Goal: Information Seeking & Learning: Learn about a topic

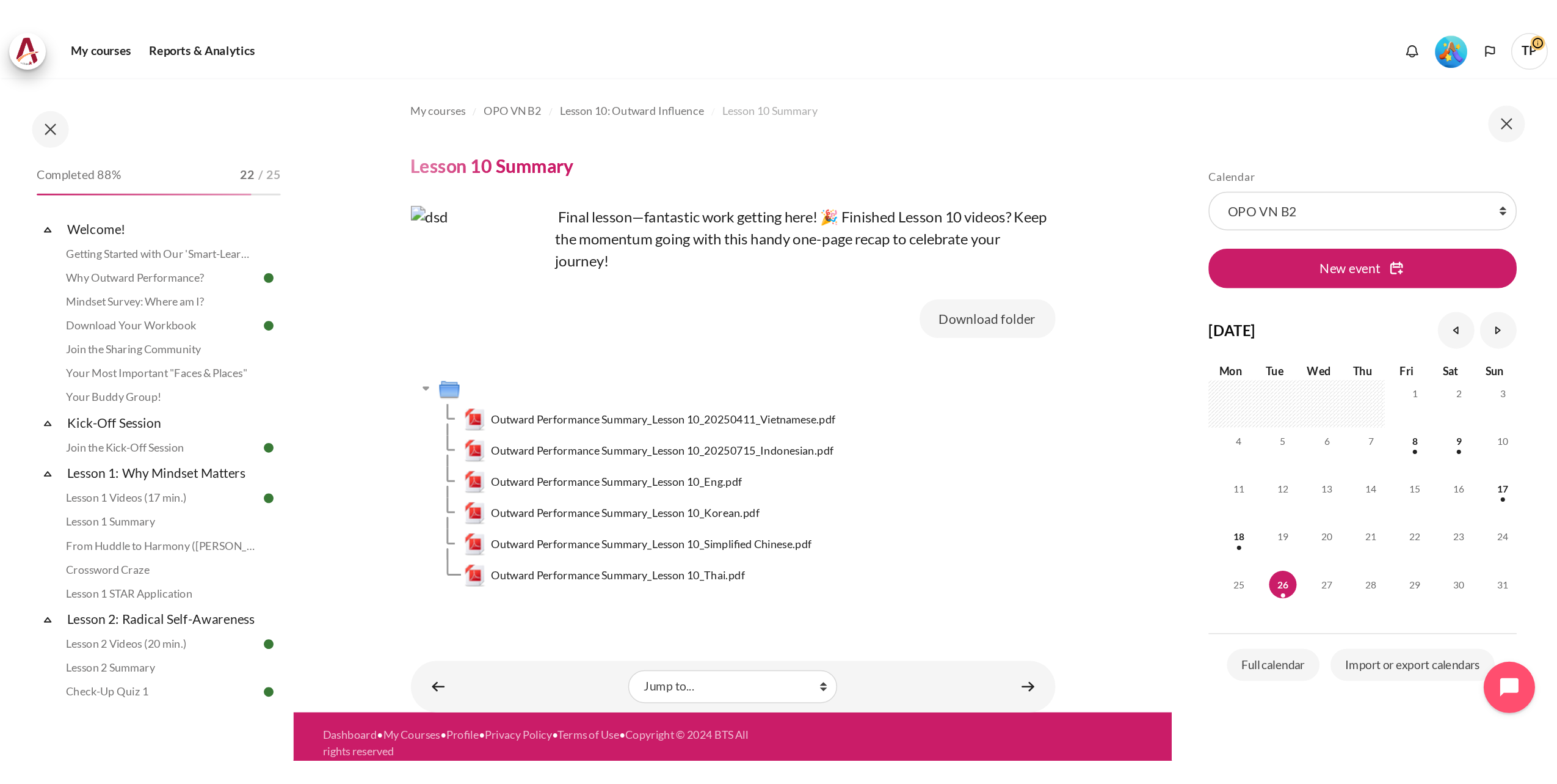
scroll to position [1043, 0]
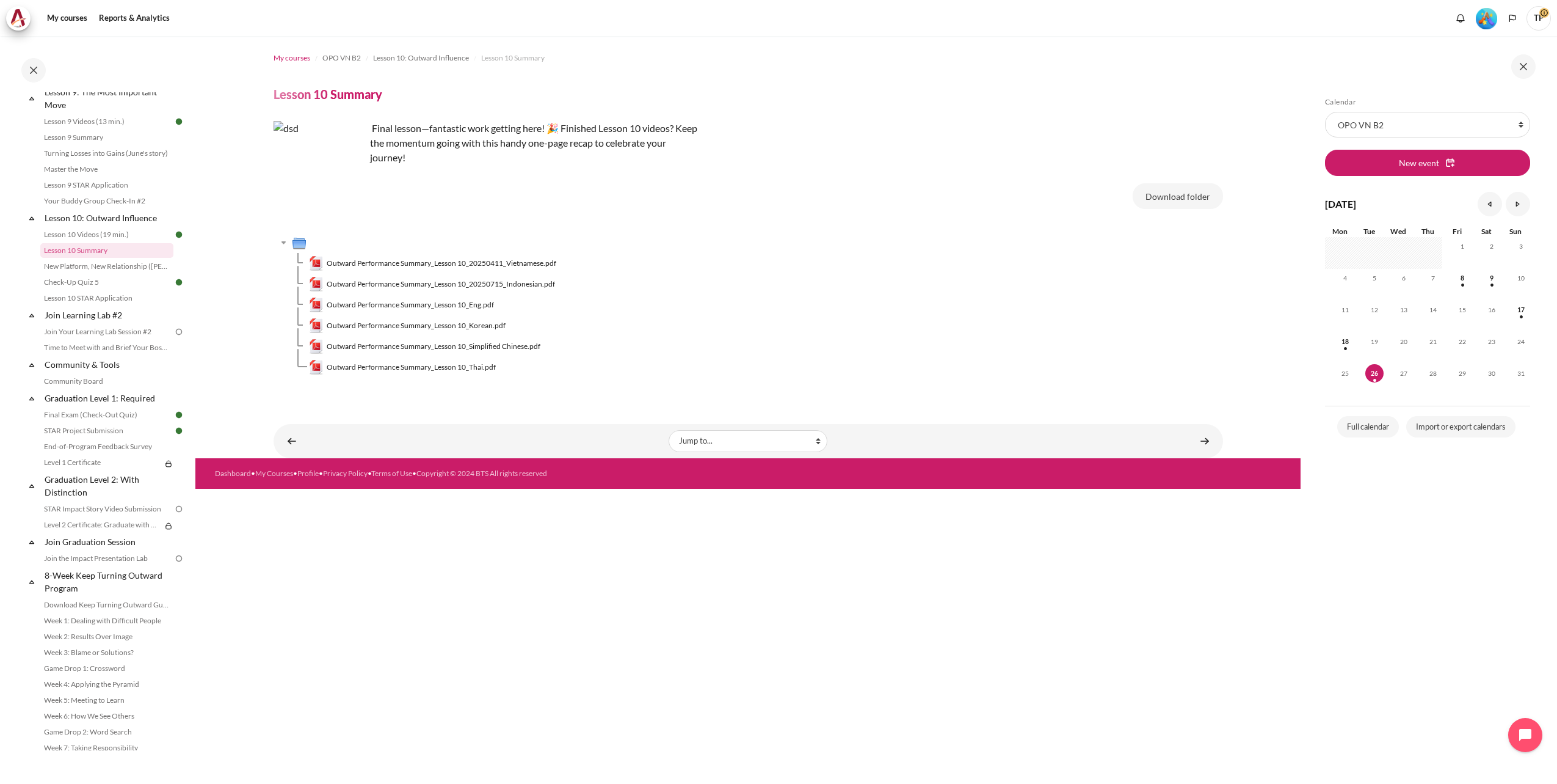
click at [291, 59] on span "My courses" at bounding box center [292, 58] width 37 height 11
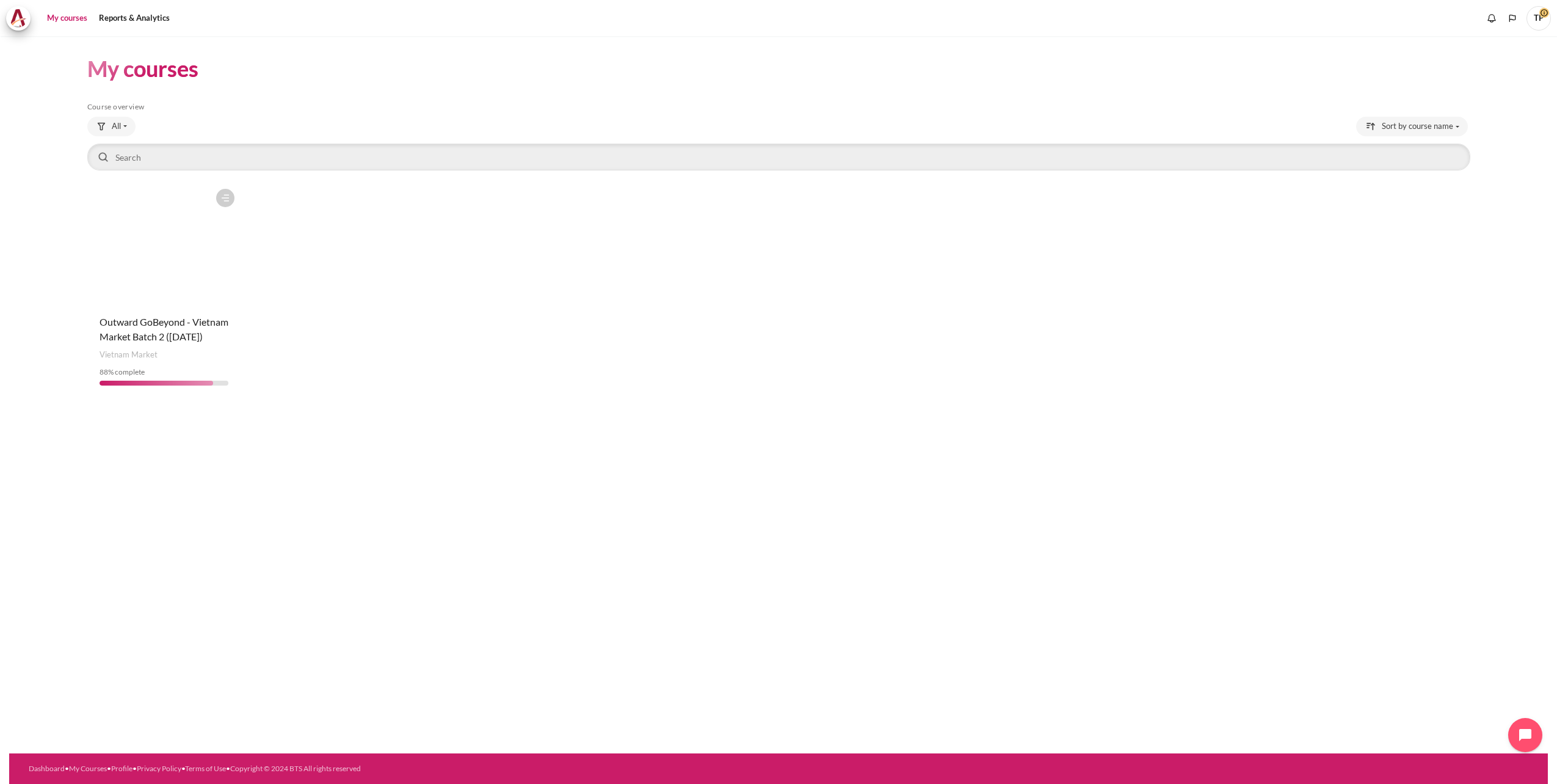
click at [189, 286] on figure "Content" at bounding box center [164, 244] width 154 height 122
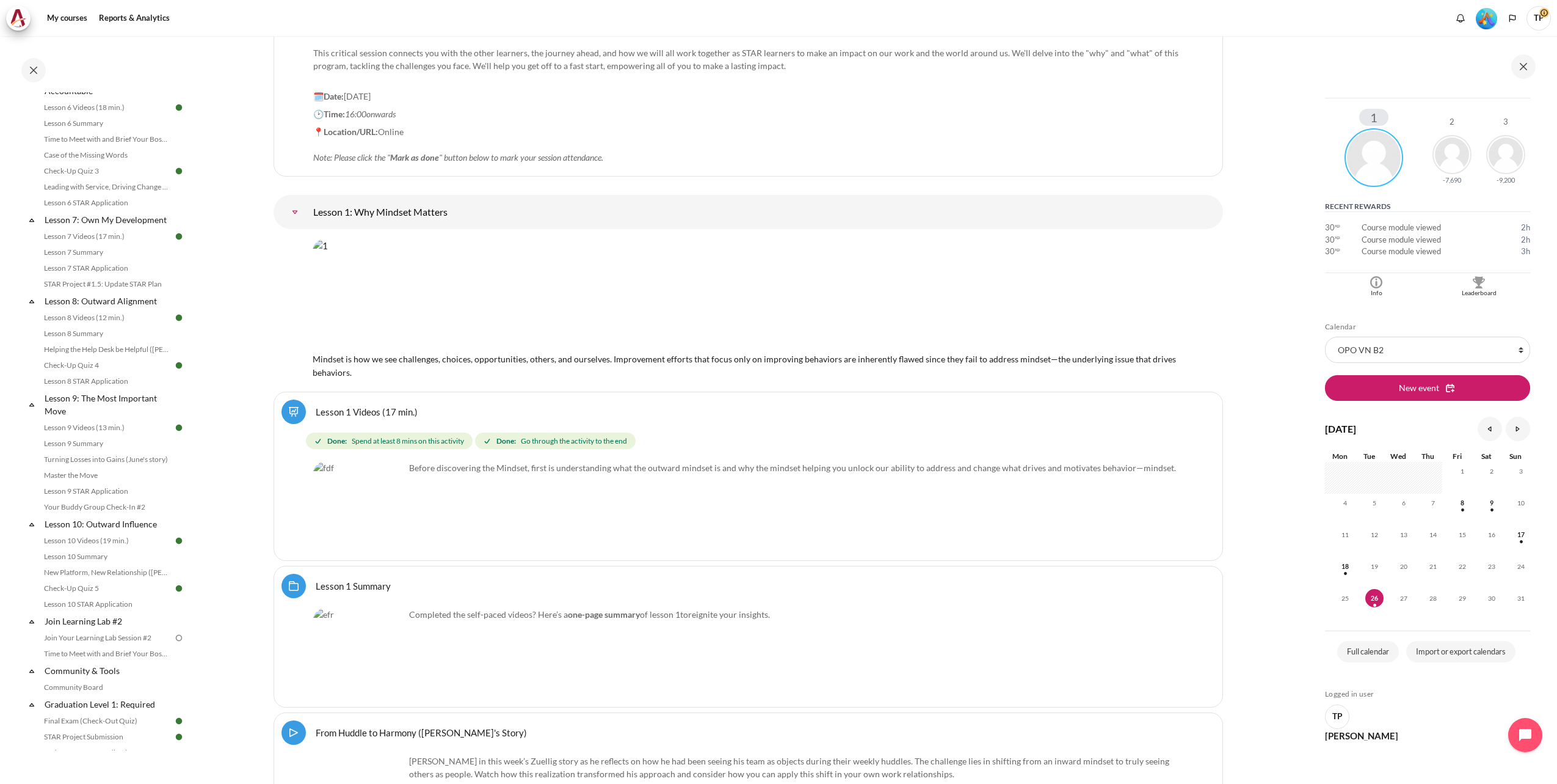
scroll to position [763, 0]
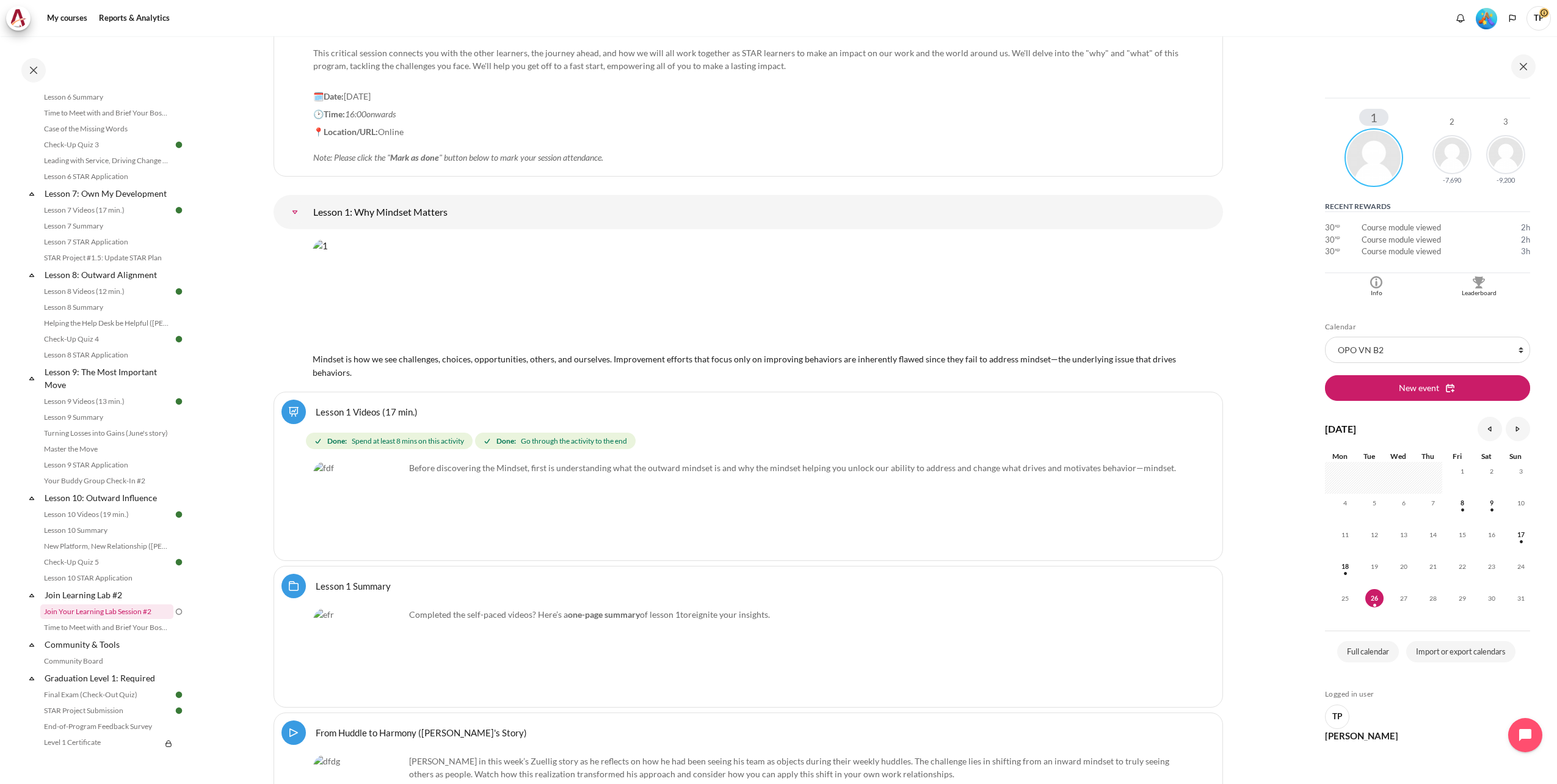
click at [74, 619] on link "Join Your Learning Lab Session #2" at bounding box center [106, 611] width 133 height 15
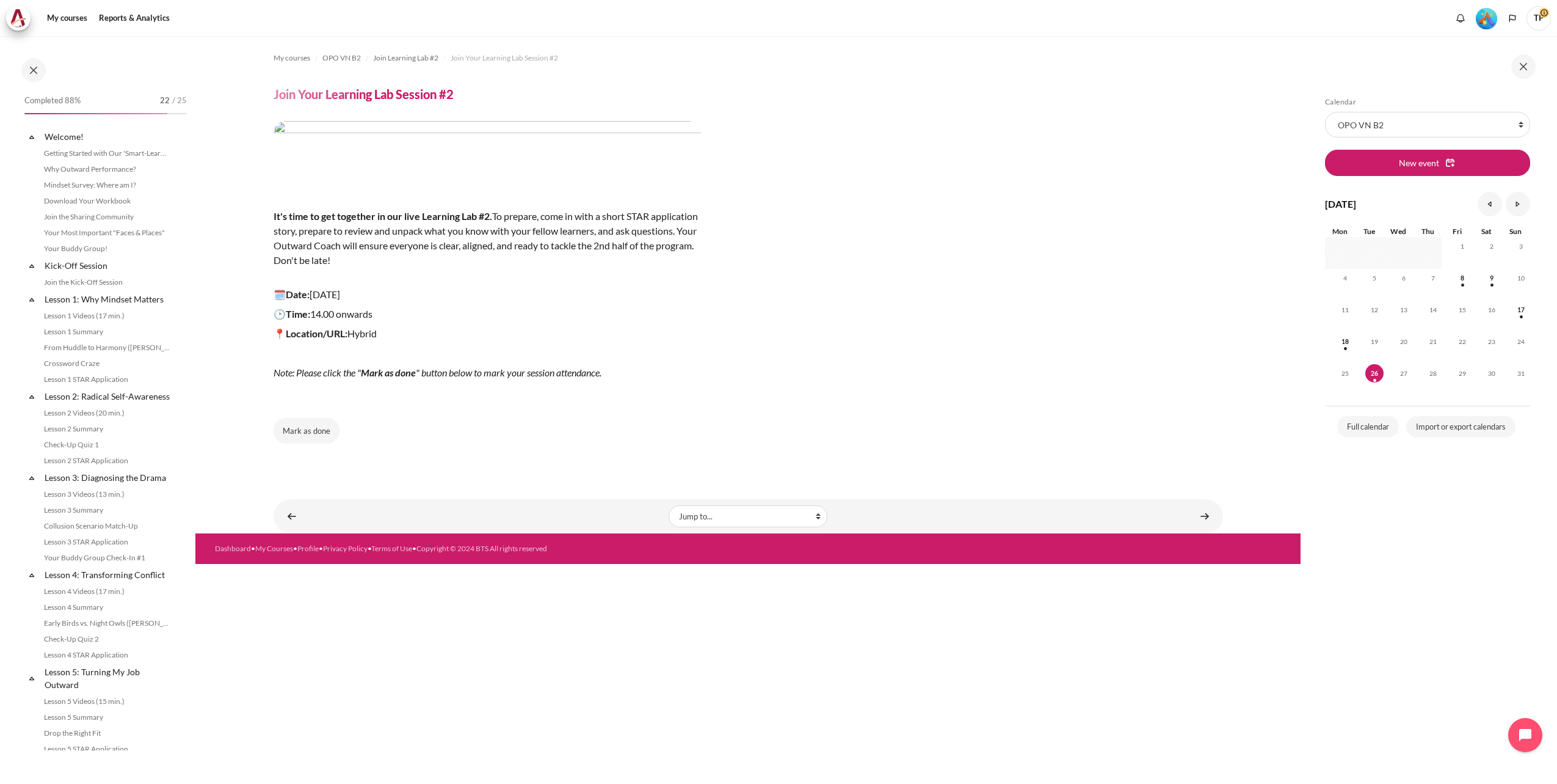
scroll to position [980, 0]
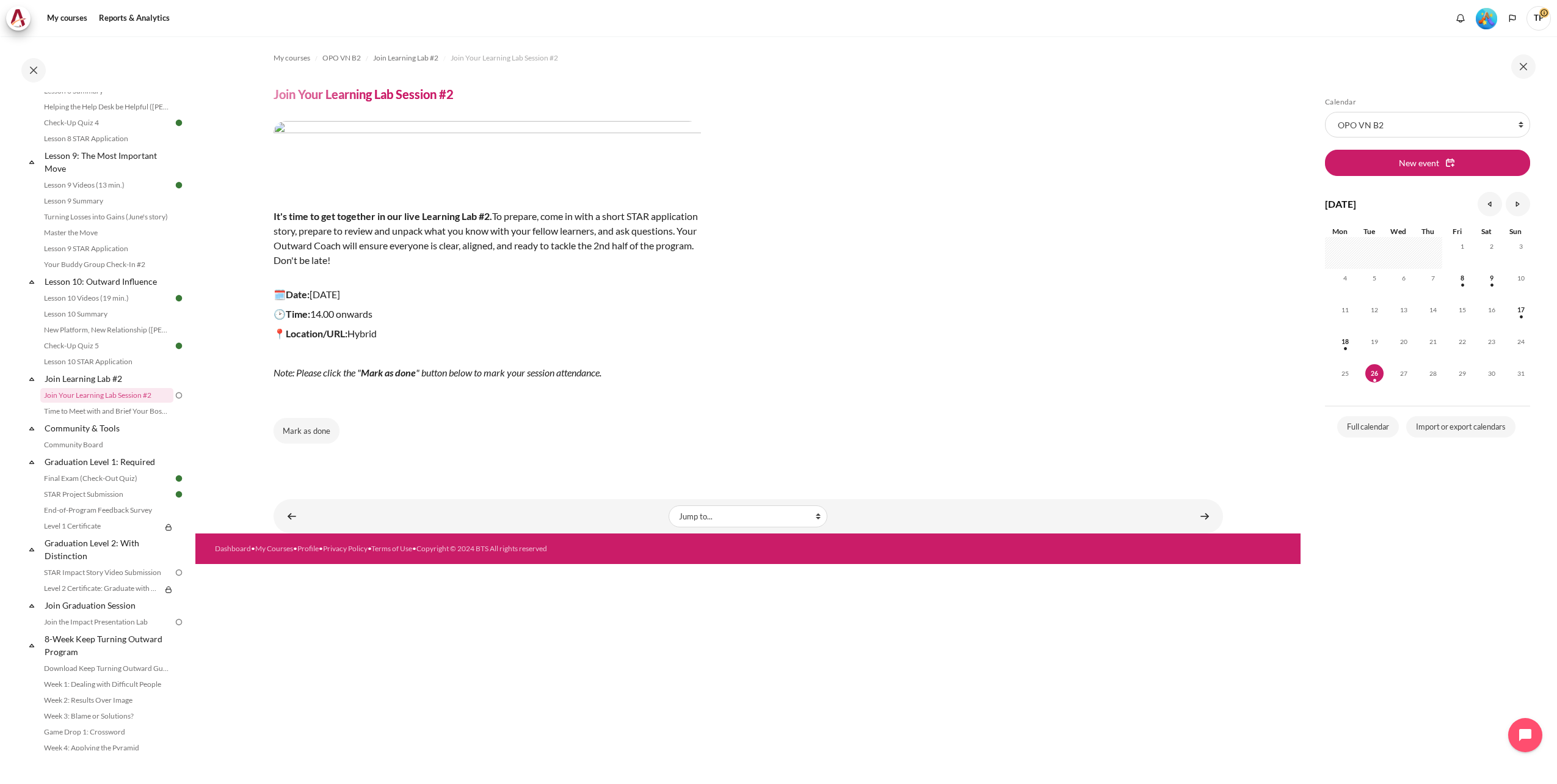
click at [313, 430] on button "Mark as done" at bounding box center [307, 431] width 66 height 26
click at [68, 533] on link "Level 1 Certificate" at bounding box center [100, 525] width 121 height 15
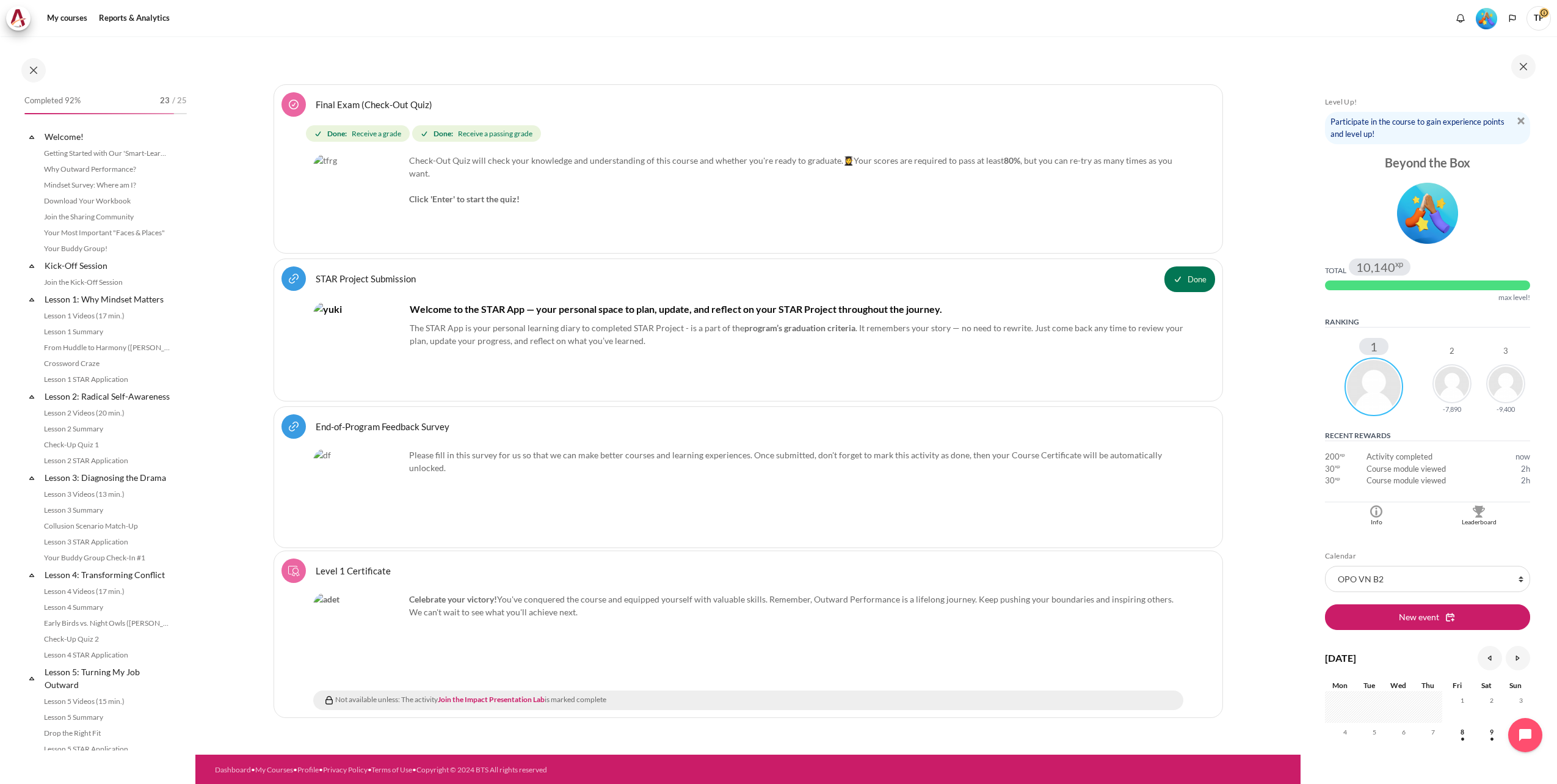
scroll to position [1091, 0]
click at [522, 700] on link "Join the Impact Presentation Lab" at bounding box center [491, 698] width 107 height 9
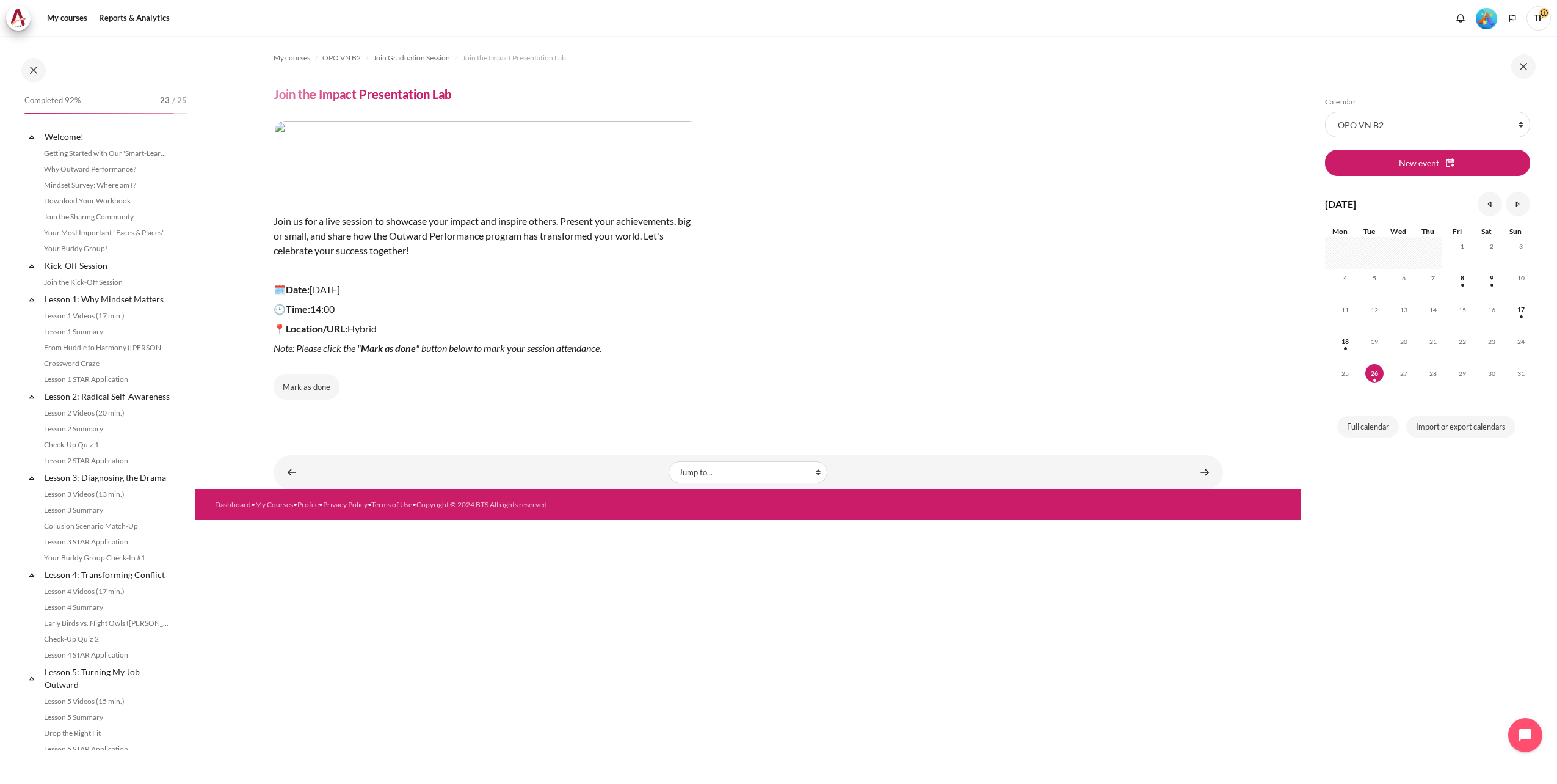
scroll to position [1091, 0]
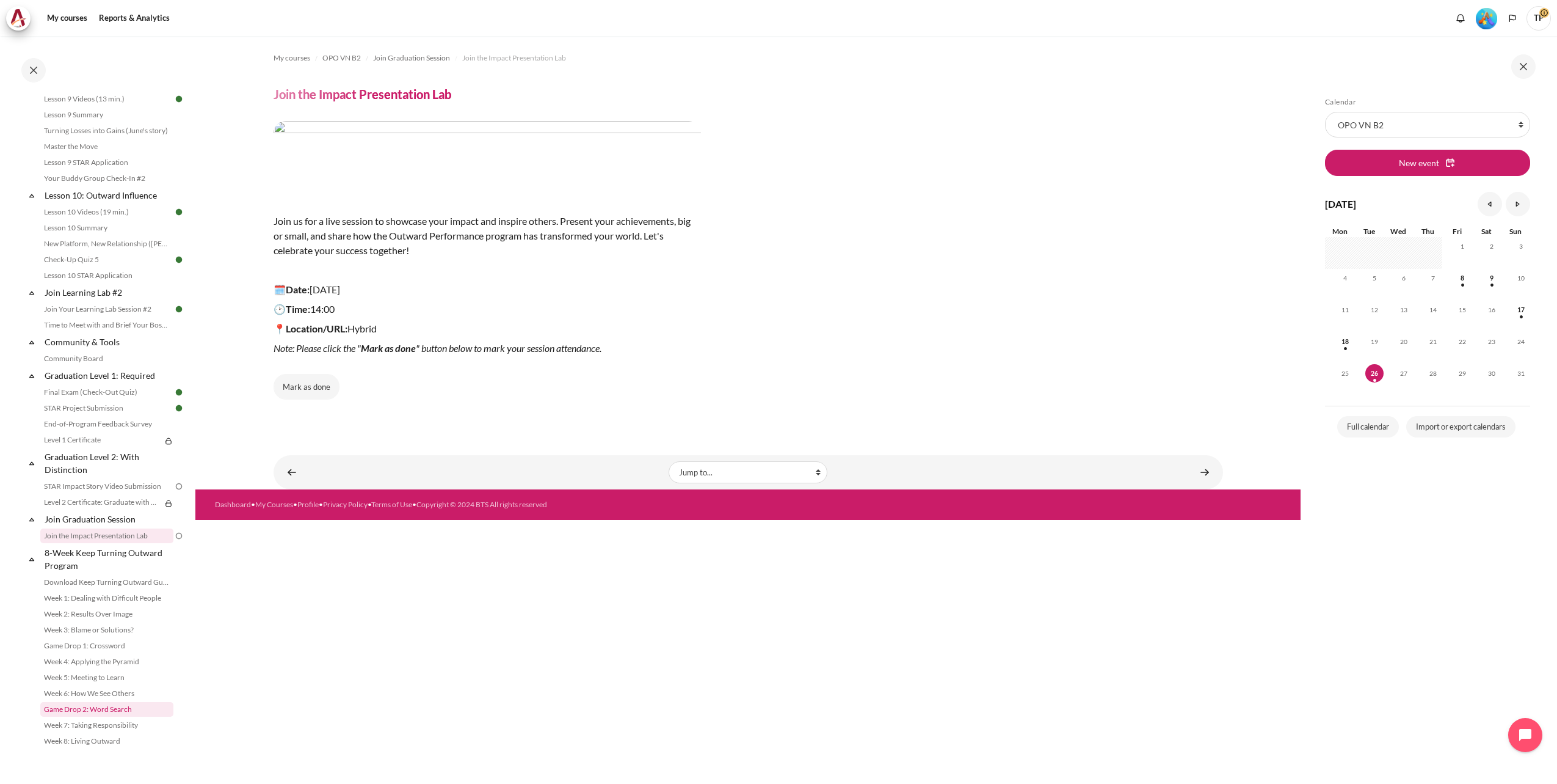
click at [101, 708] on link "Game Drop 2: Word Search" at bounding box center [106, 709] width 133 height 15
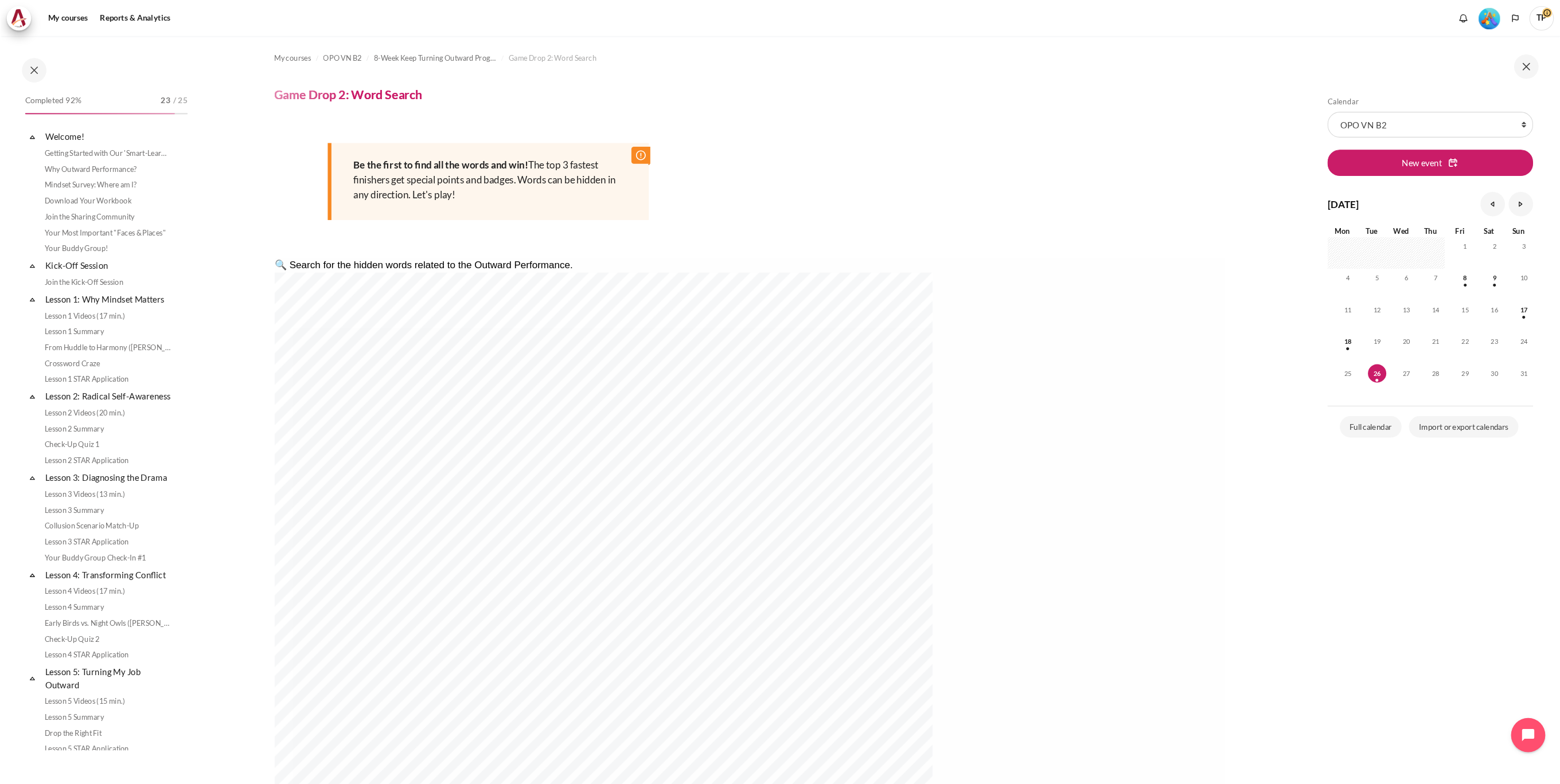
scroll to position [1024, 0]
click at [1205, 689] on section "My courses OPO VN B2 8-Week Keep Turning Outward Program Game Drop 2: Word Sear…" at bounding box center [702, 522] width 1038 height 977
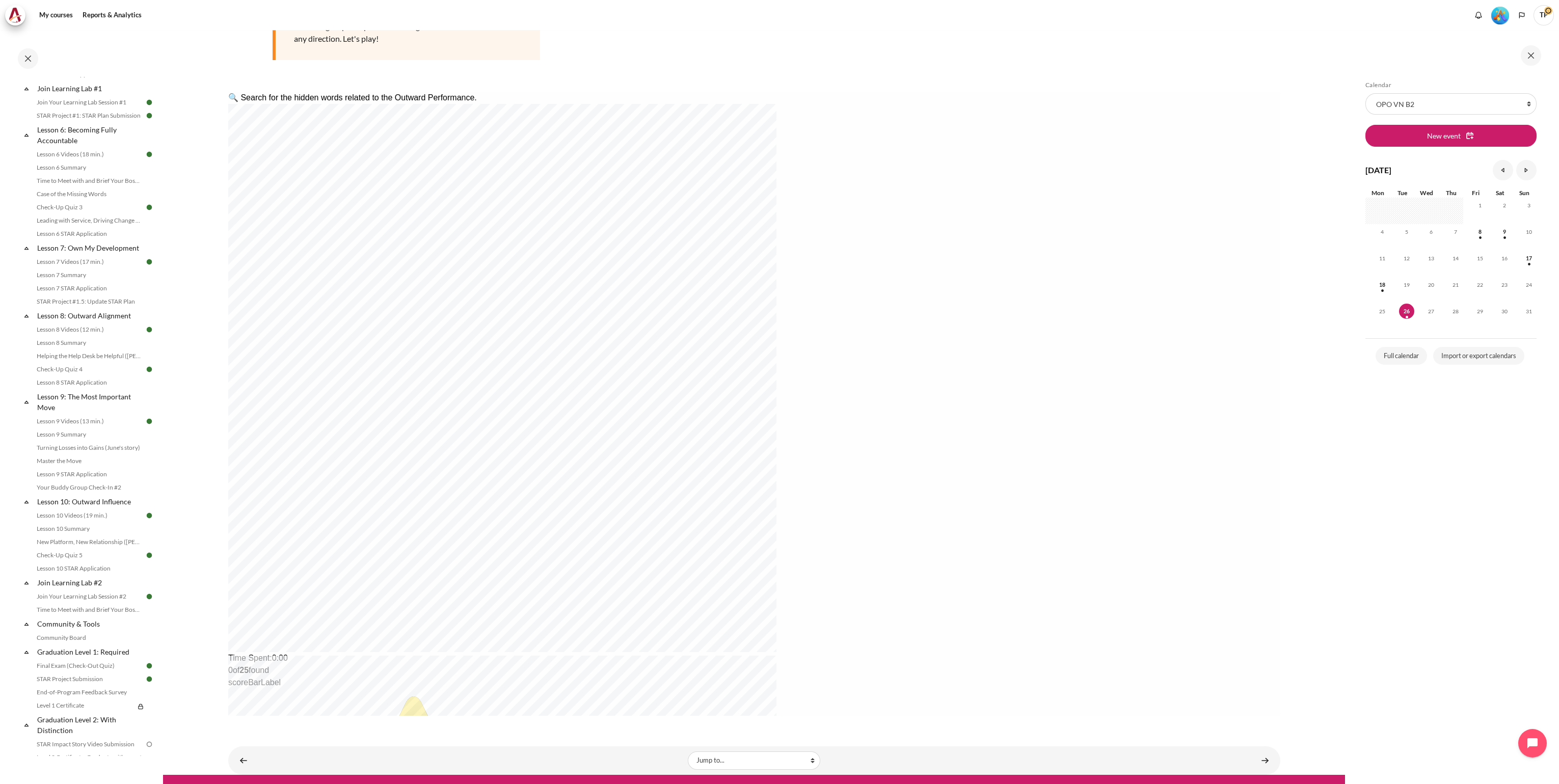
scroll to position [139, 0]
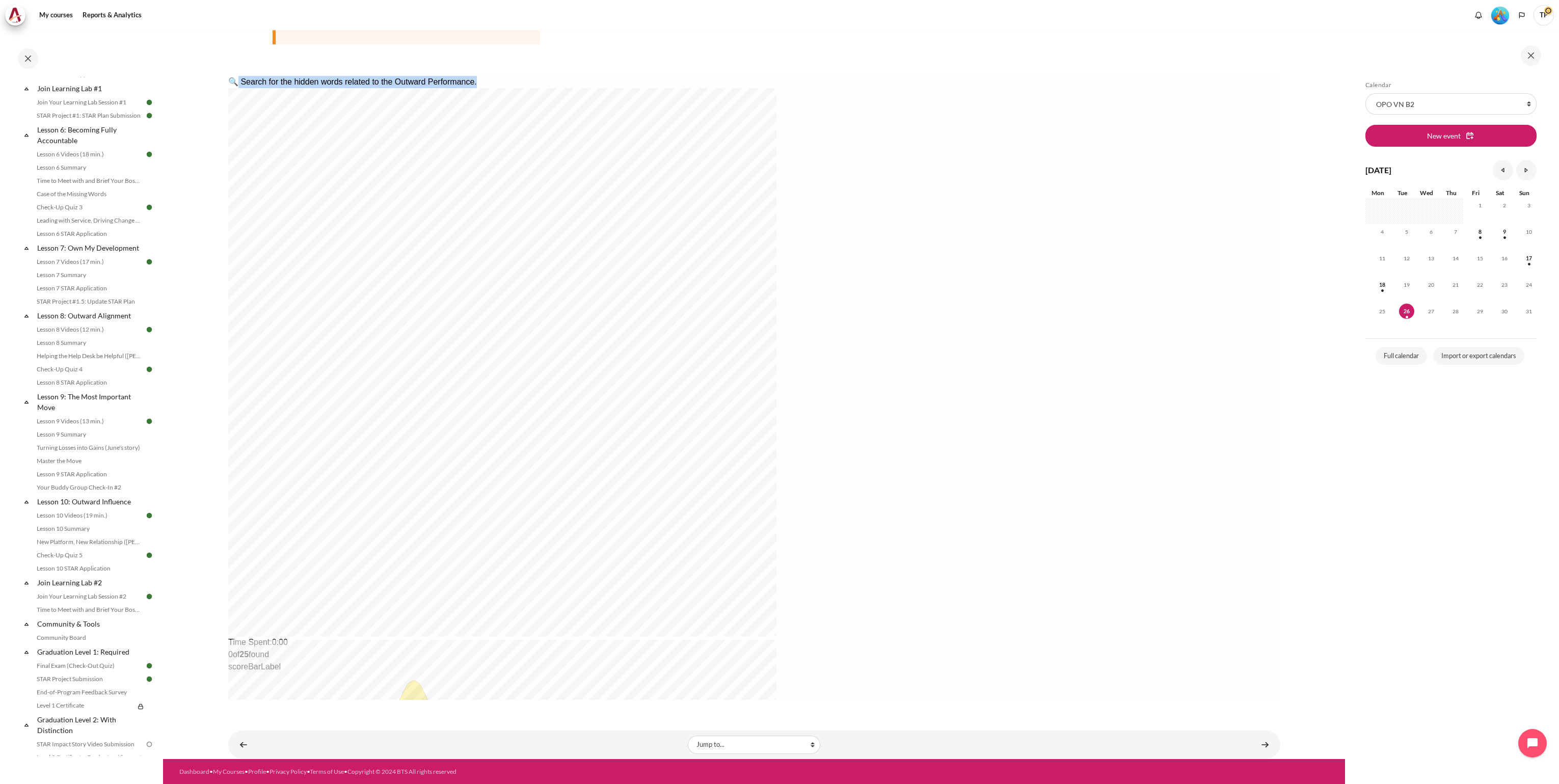
drag, startPoint x: 601, startPoint y: 87, endPoint x: 873, endPoint y: 78, distance: 272.1
click at [560, 78] on div "🔍 Search for the hidden words related to the Outward Performance." at bounding box center [394, 82] width 332 height 13
copy div "Search for the hidden words related to the Outward Performance."
click at [581, 450] on div "🔍 Search for the hidden words related to the Outward Performance. Time Spent : …" at bounding box center [753, 528] width 1052 height 905
click at [1030, 143] on div "🔍 Search for the hidden words related to the Outward Performance. Time Spent : …" at bounding box center [753, 528] width 1052 height 905
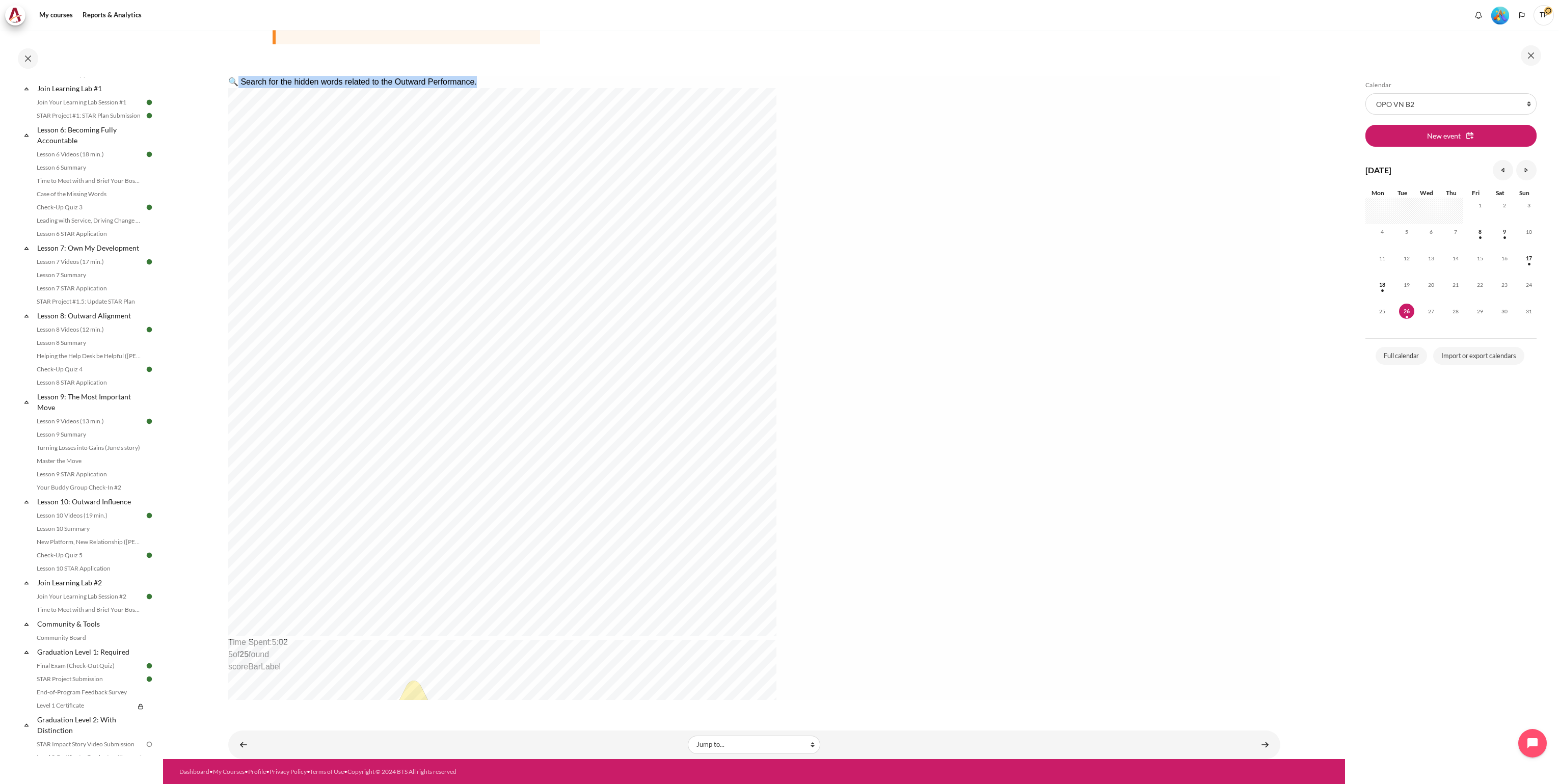
click at [1028, 142] on div "🔍 Search for the hidden words related to the Outward Performance. Time Spent : …" at bounding box center [753, 528] width 1052 height 905
click at [581, 480] on div "🔍 Search for the hidden words related to the Outward Performance. Time Spent : …" at bounding box center [753, 528] width 1052 height 905
click at [54, 281] on link "Lesson 7 Summary" at bounding box center [88, 274] width 111 height 13
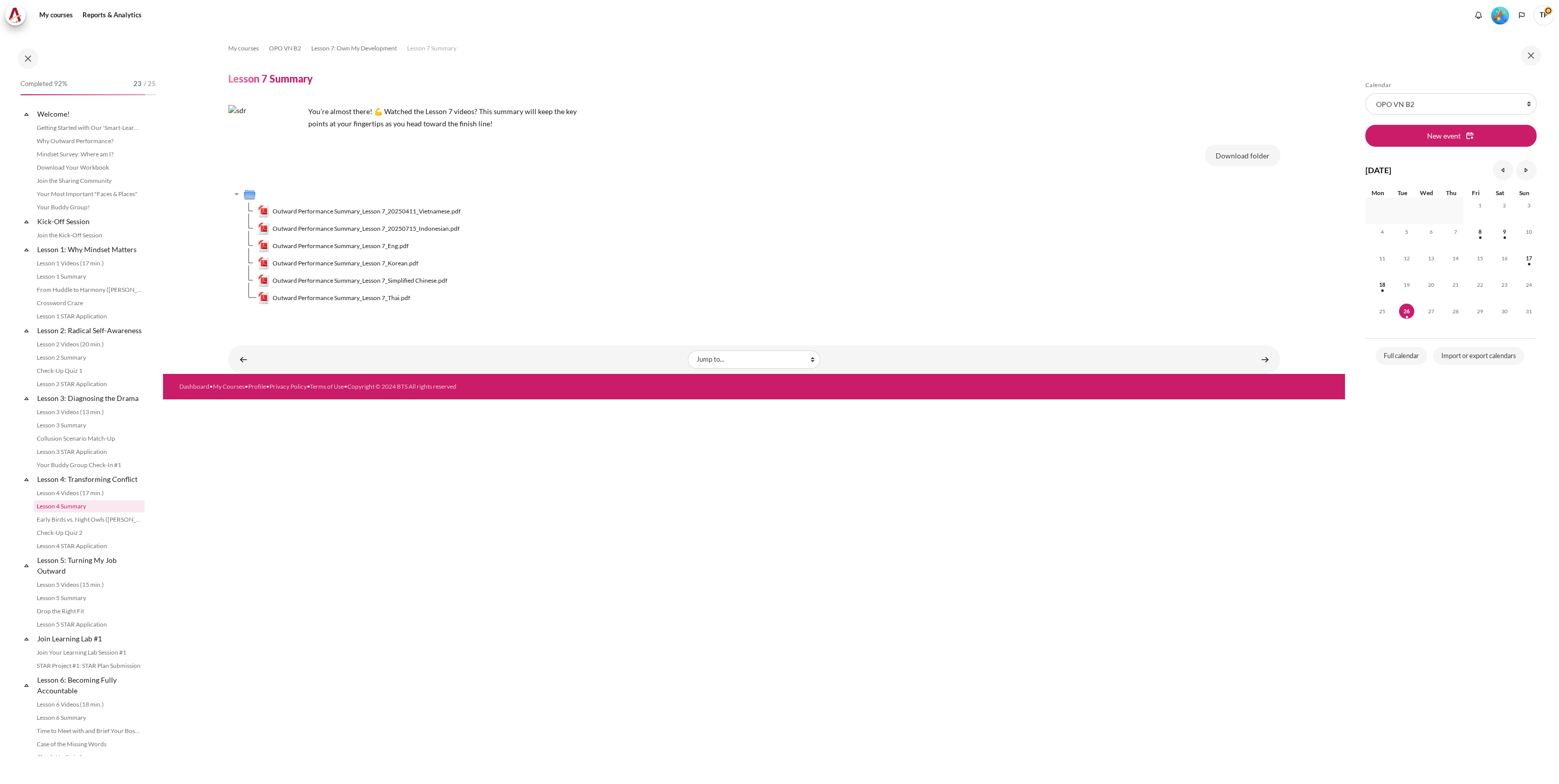
scroll to position [450, 0]
click at [63, 475] on link "Check-Up Quiz 4" at bounding box center [88, 469] width 111 height 13
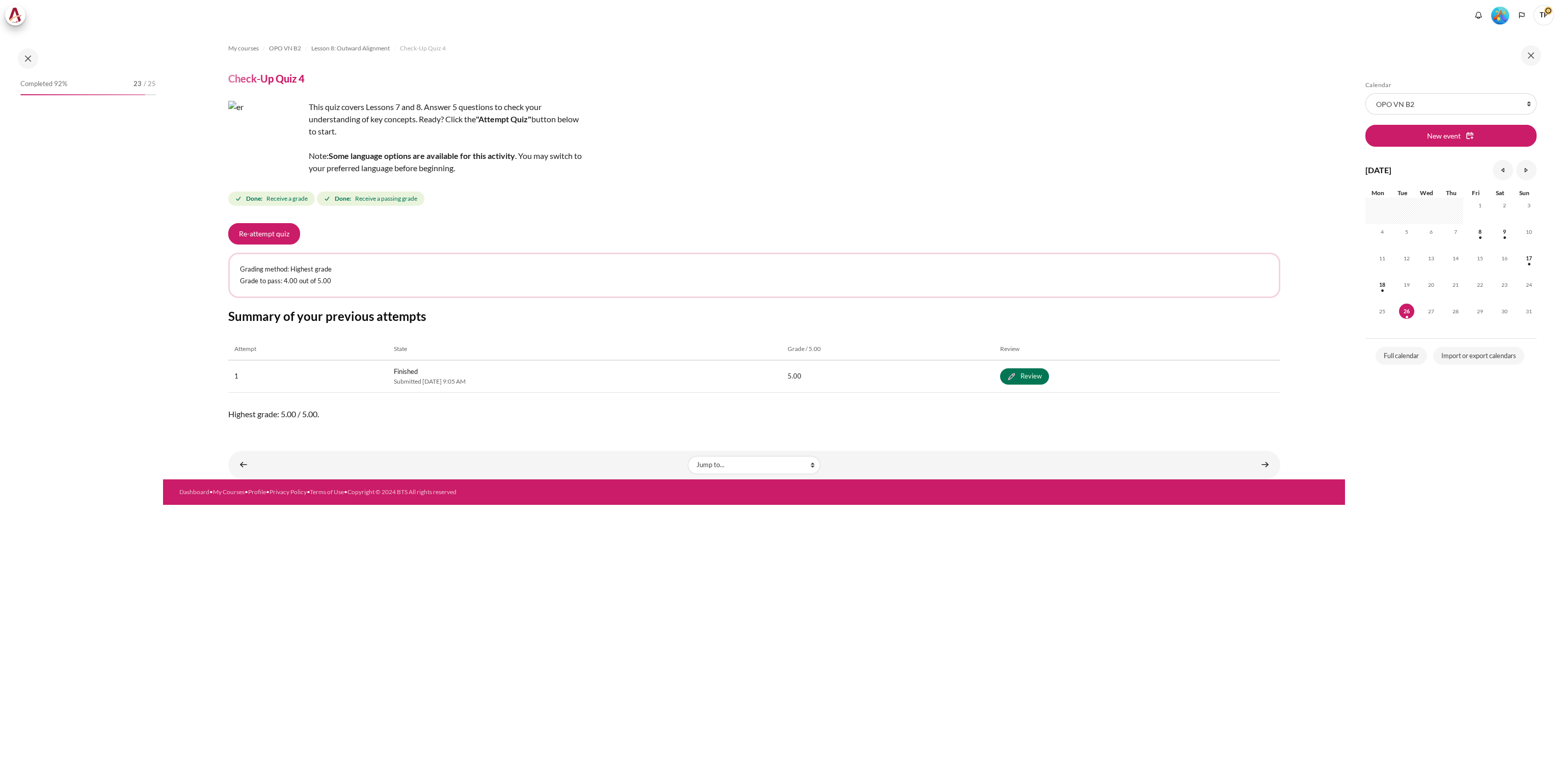
scroll to position [545, 0]
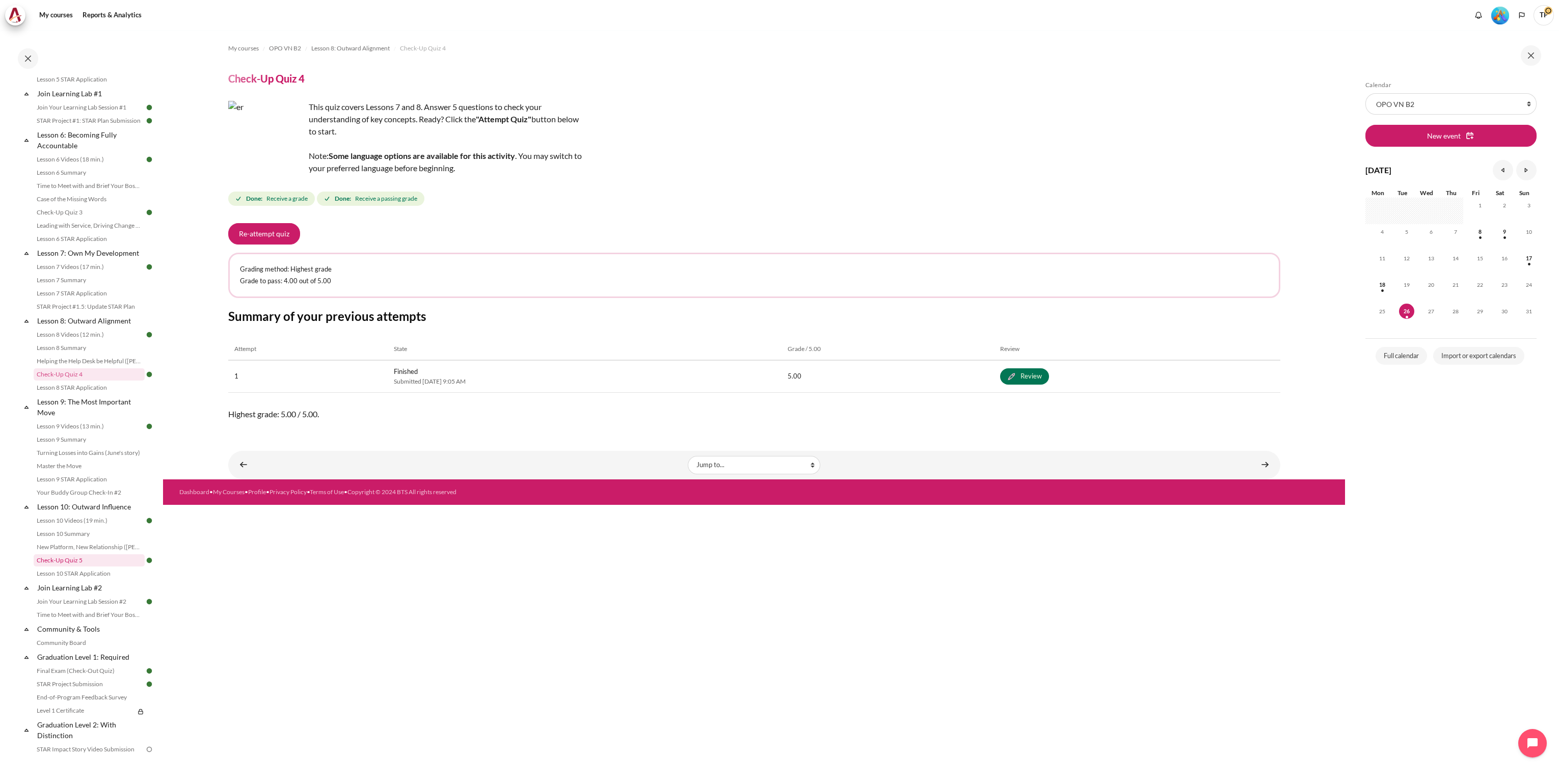
click at [65, 566] on link "Check-Up Quiz 5" at bounding box center [88, 560] width 111 height 13
click at [72, 676] on link "Week 2: Results Over Image" at bounding box center [88, 670] width 111 height 13
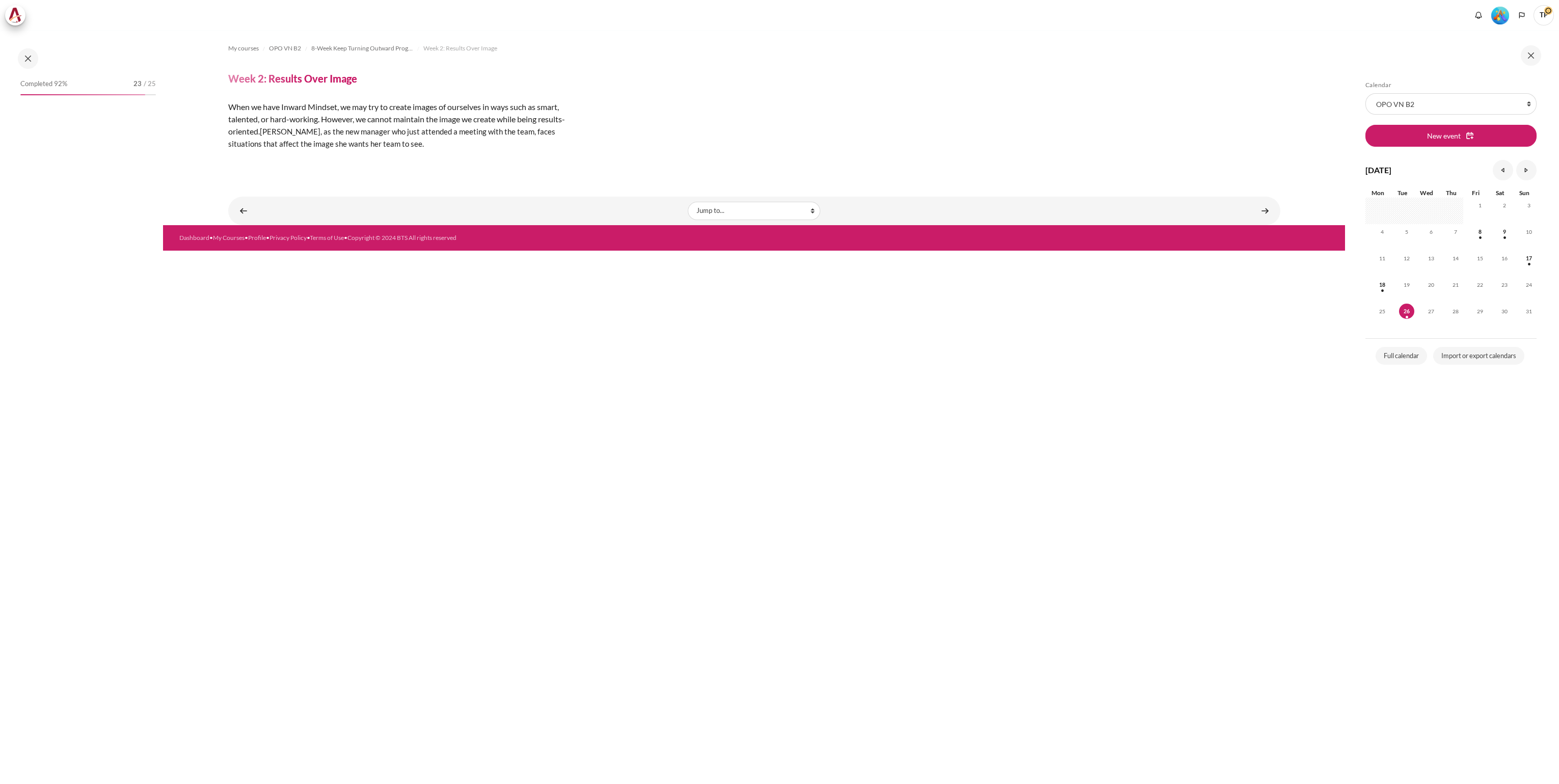
scroll to position [800, 0]
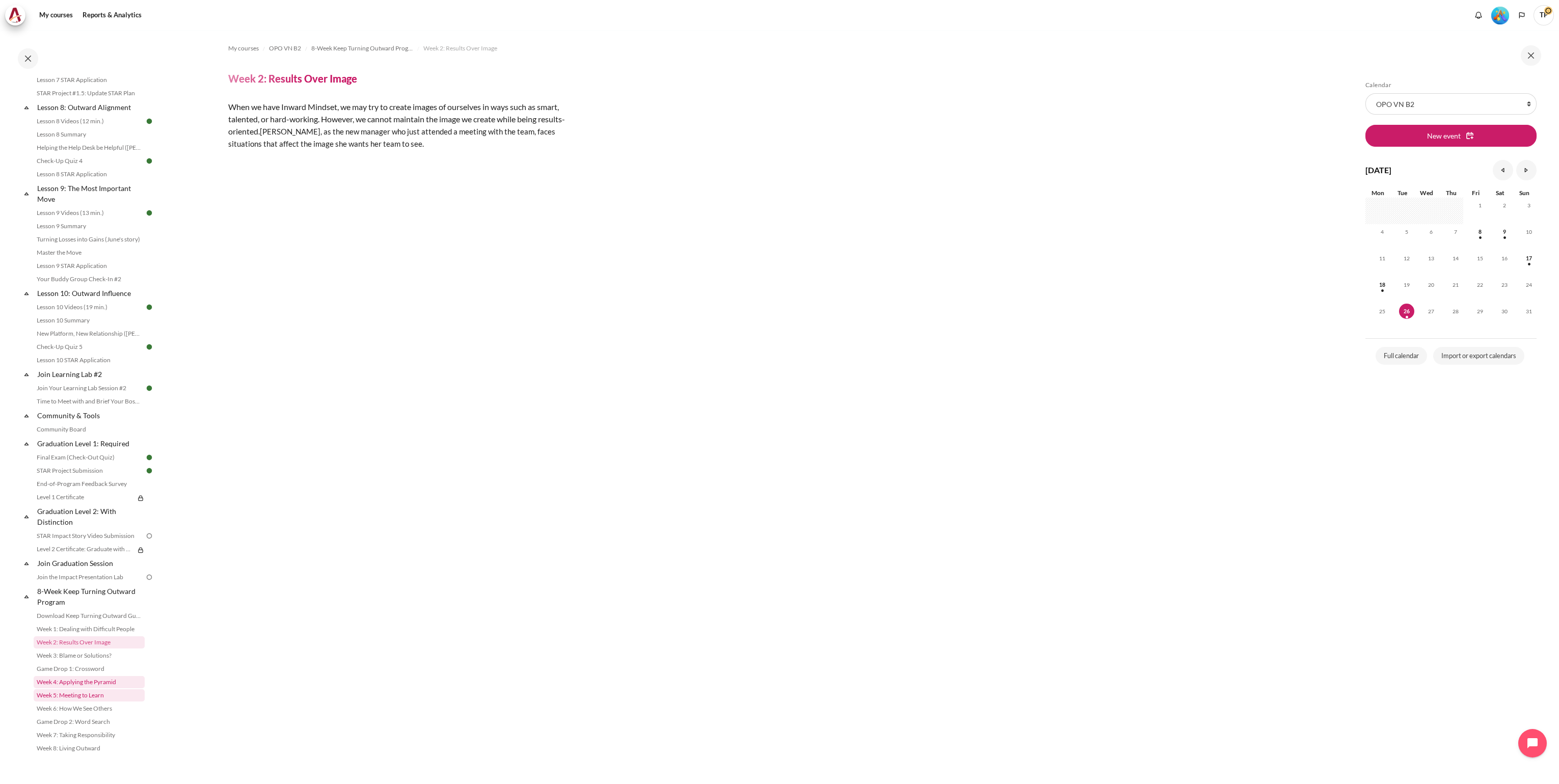
drag, startPoint x: 79, startPoint y: 680, endPoint x: 51, endPoint y: 694, distance: 31.3
click at [79, 680] on link "Week 4: Applying the Pyramid" at bounding box center [88, 681] width 111 height 13
click at [78, 360] on link "Lesson 10 STAR Application" at bounding box center [88, 359] width 111 height 13
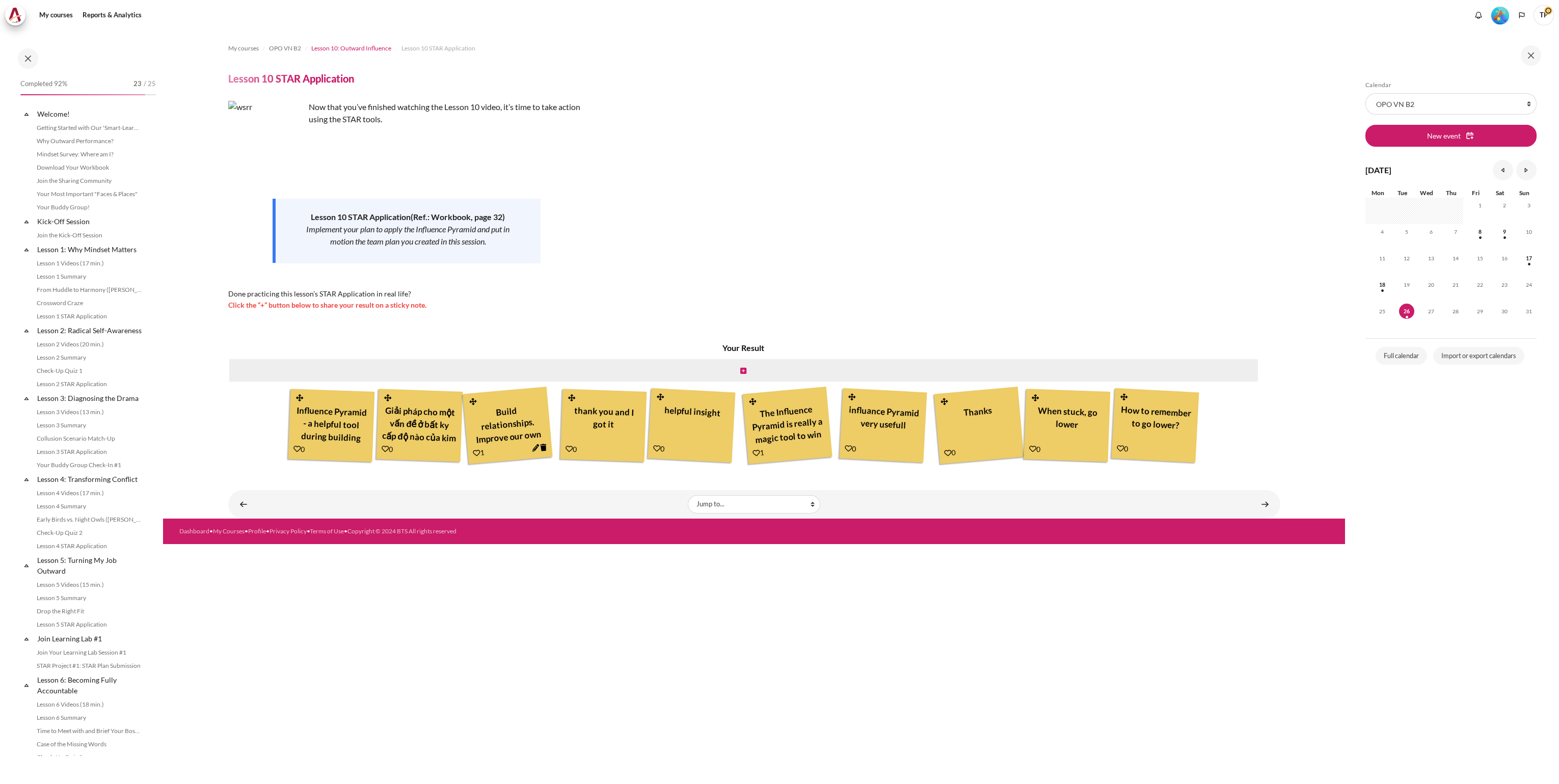
scroll to position [744, 0]
click at [56, 273] on link "Master the Move" at bounding box center [88, 267] width 111 height 13
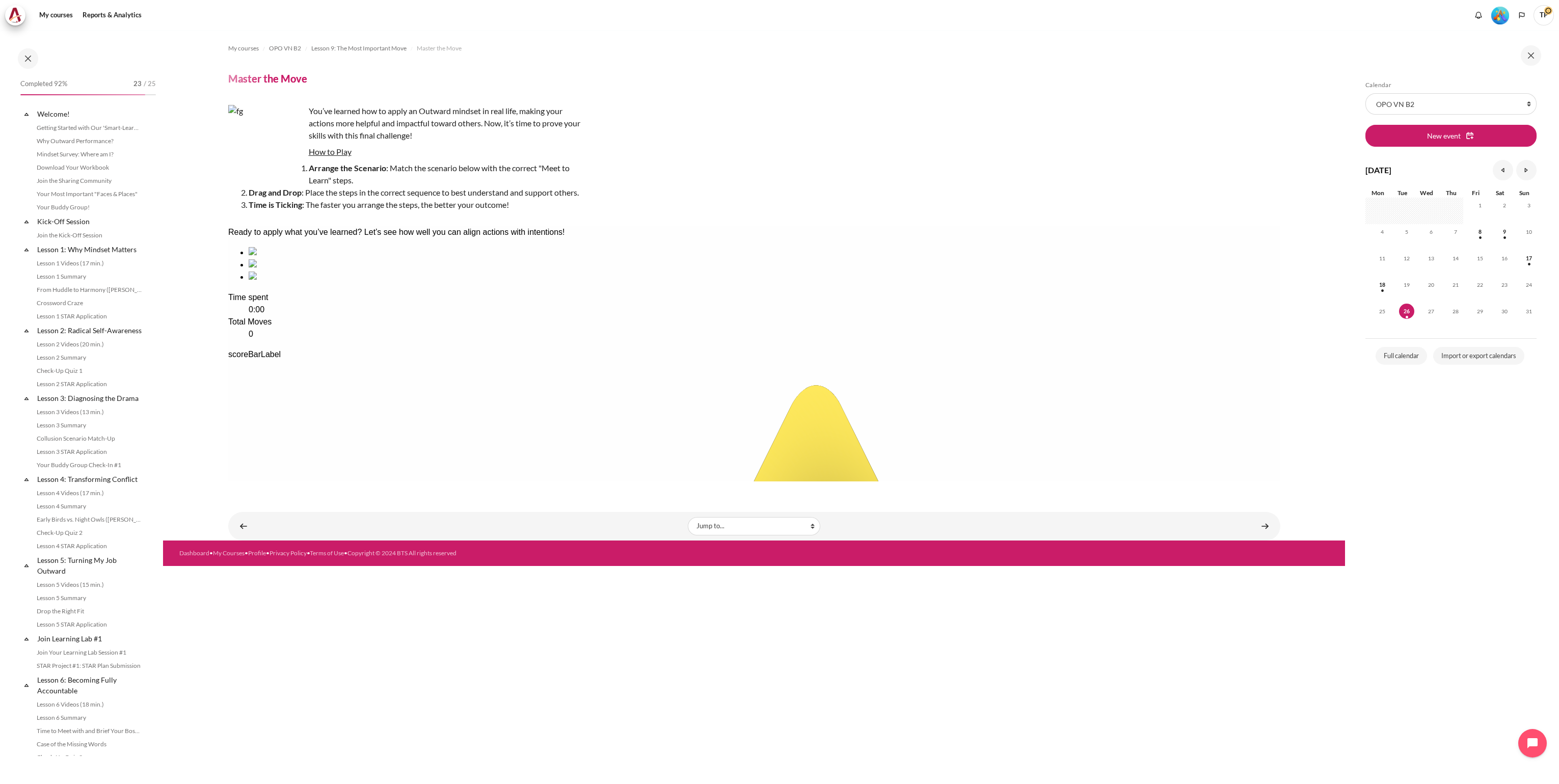
scroll to position [636, 0]
drag, startPoint x: 47, startPoint y: 620, endPoint x: 35, endPoint y: 630, distance: 15.6
click at [47, 585] on link "Final Exam (Check-Out Quiz)" at bounding box center [88, 579] width 111 height 13
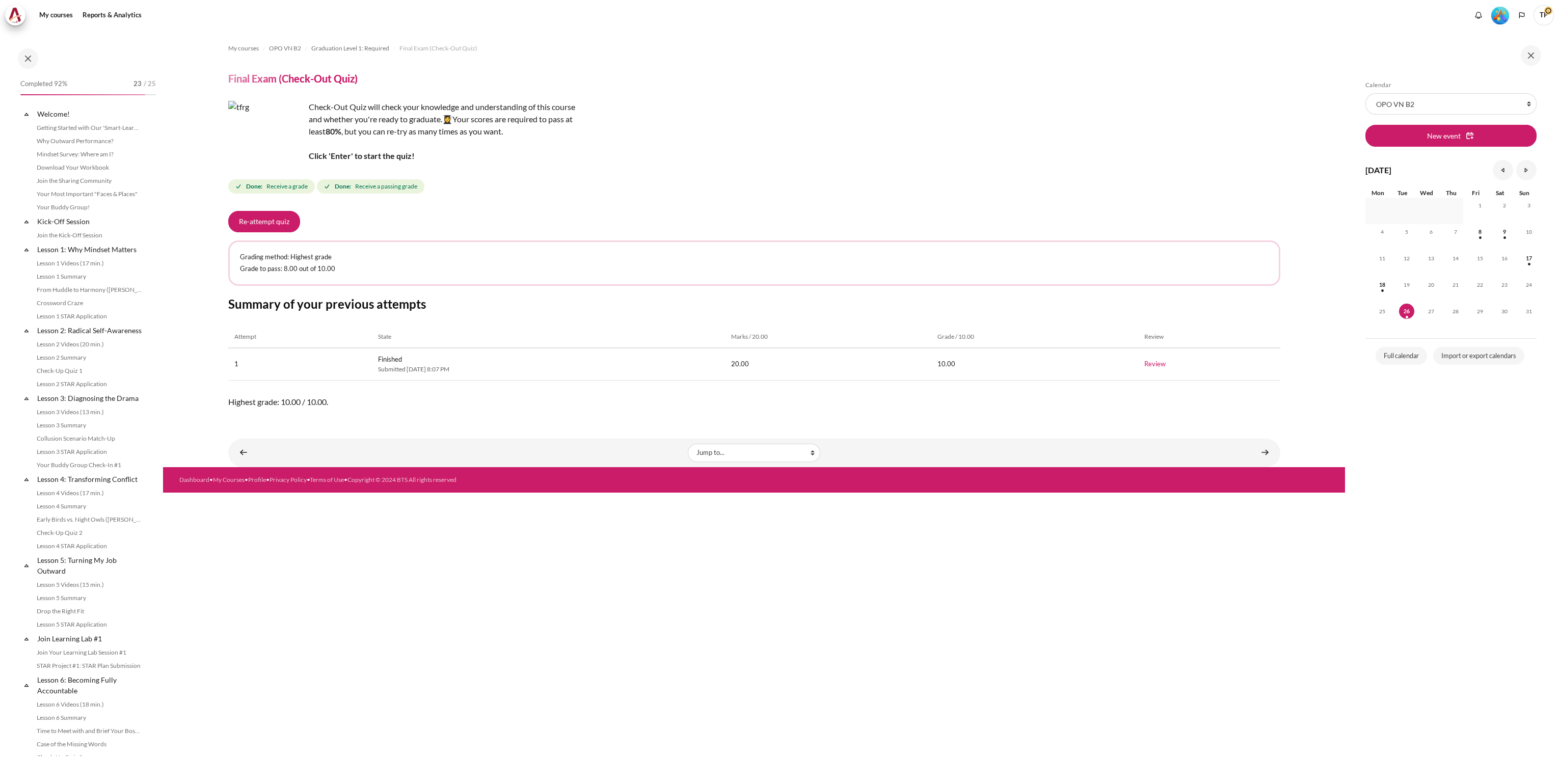
scroll to position [800, 0]
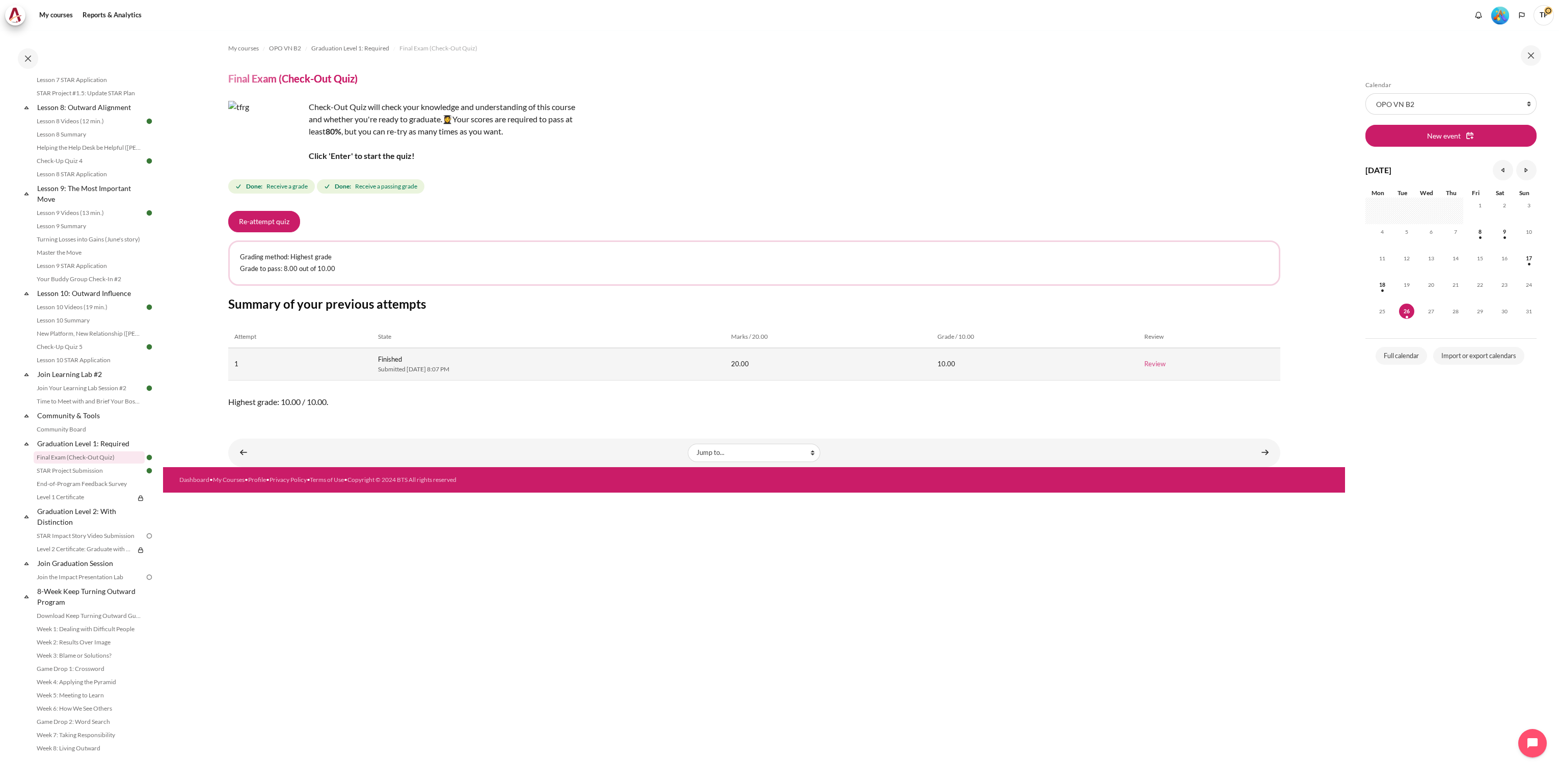
click at [1165, 360] on link "Review" at bounding box center [1155, 364] width 22 height 8
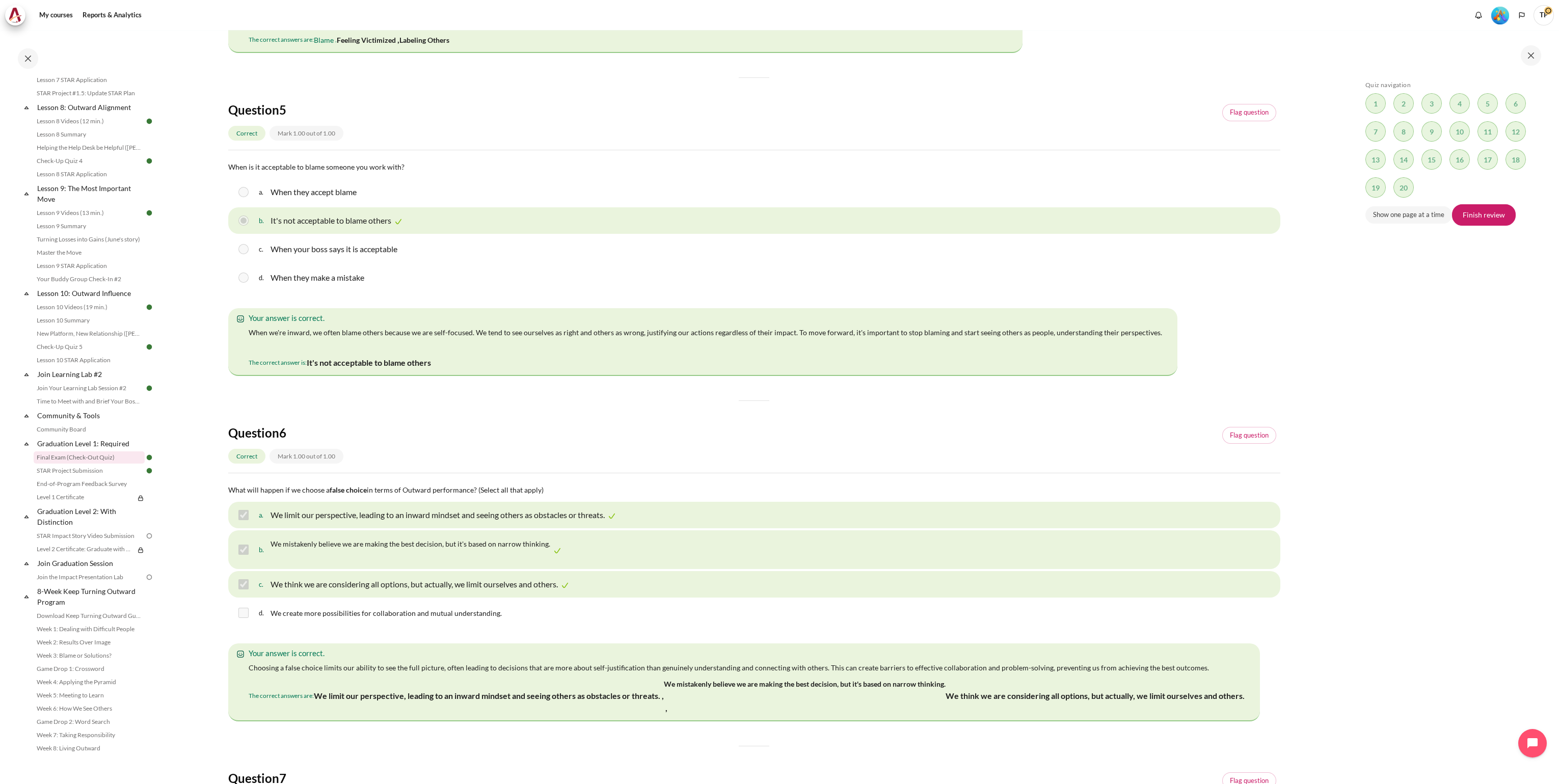
scroll to position [800, 0]
click at [56, 669] on link "Game Drop 1: Crossword" at bounding box center [88, 669] width 111 height 13
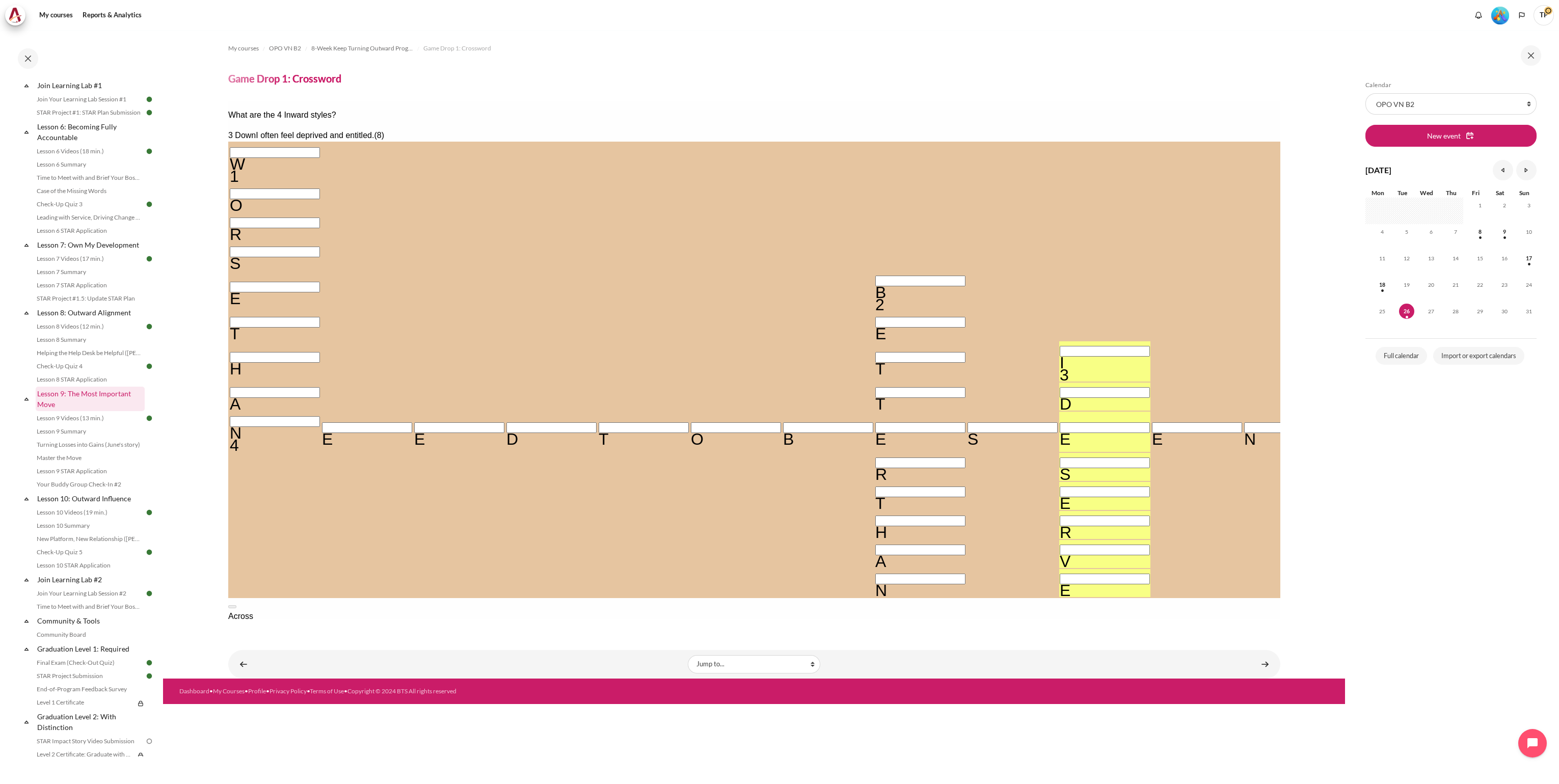
scroll to position [800, 0]
drag, startPoint x: 48, startPoint y: 721, endPoint x: 50, endPoint y: 730, distance: 9.2
click at [48, 721] on link "Game Drop 2: Word Search" at bounding box center [88, 721] width 111 height 13
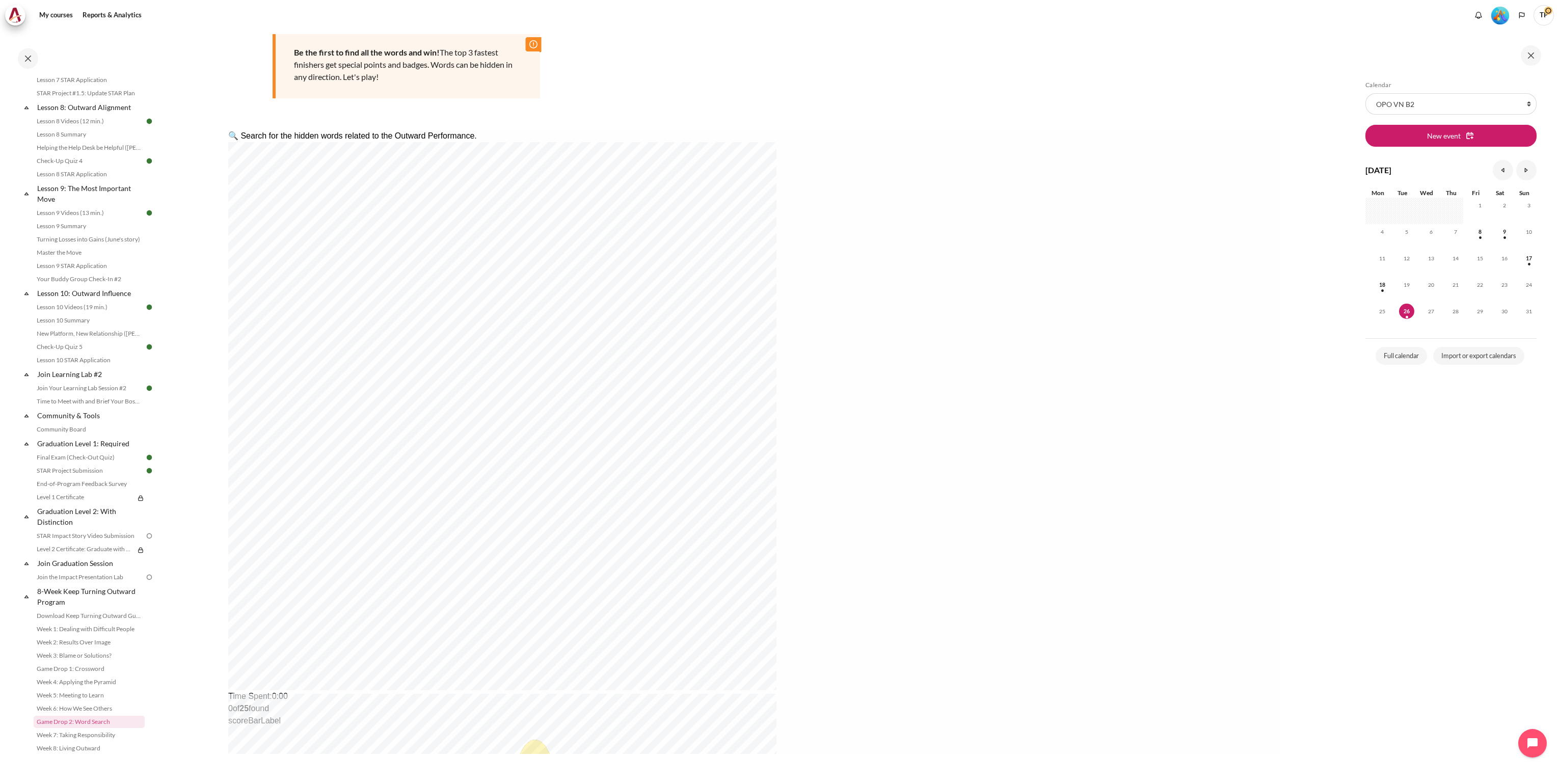
scroll to position [139, 0]
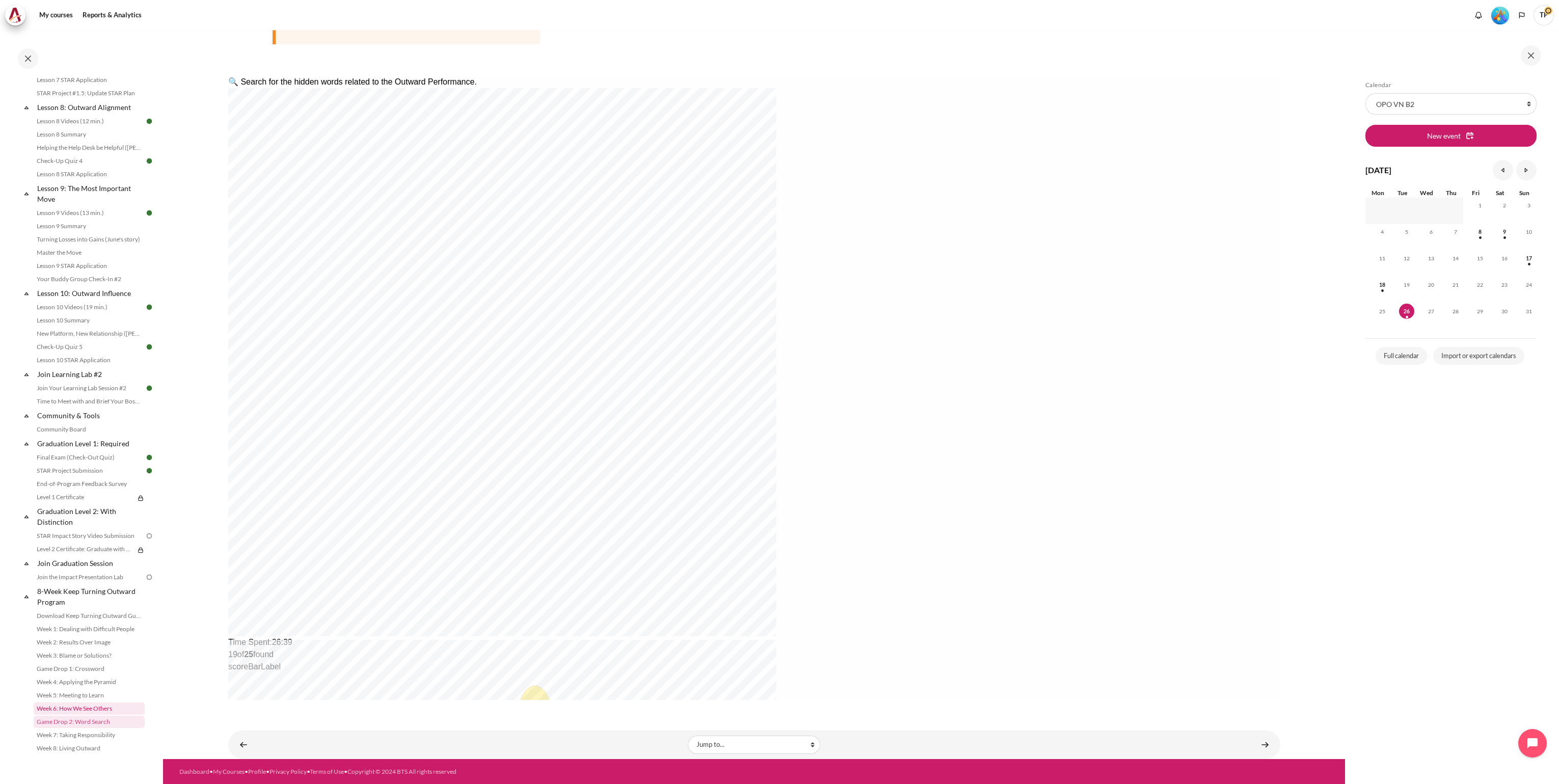
click at [84, 708] on link "Week 6: How We See Others" at bounding box center [88, 708] width 111 height 13
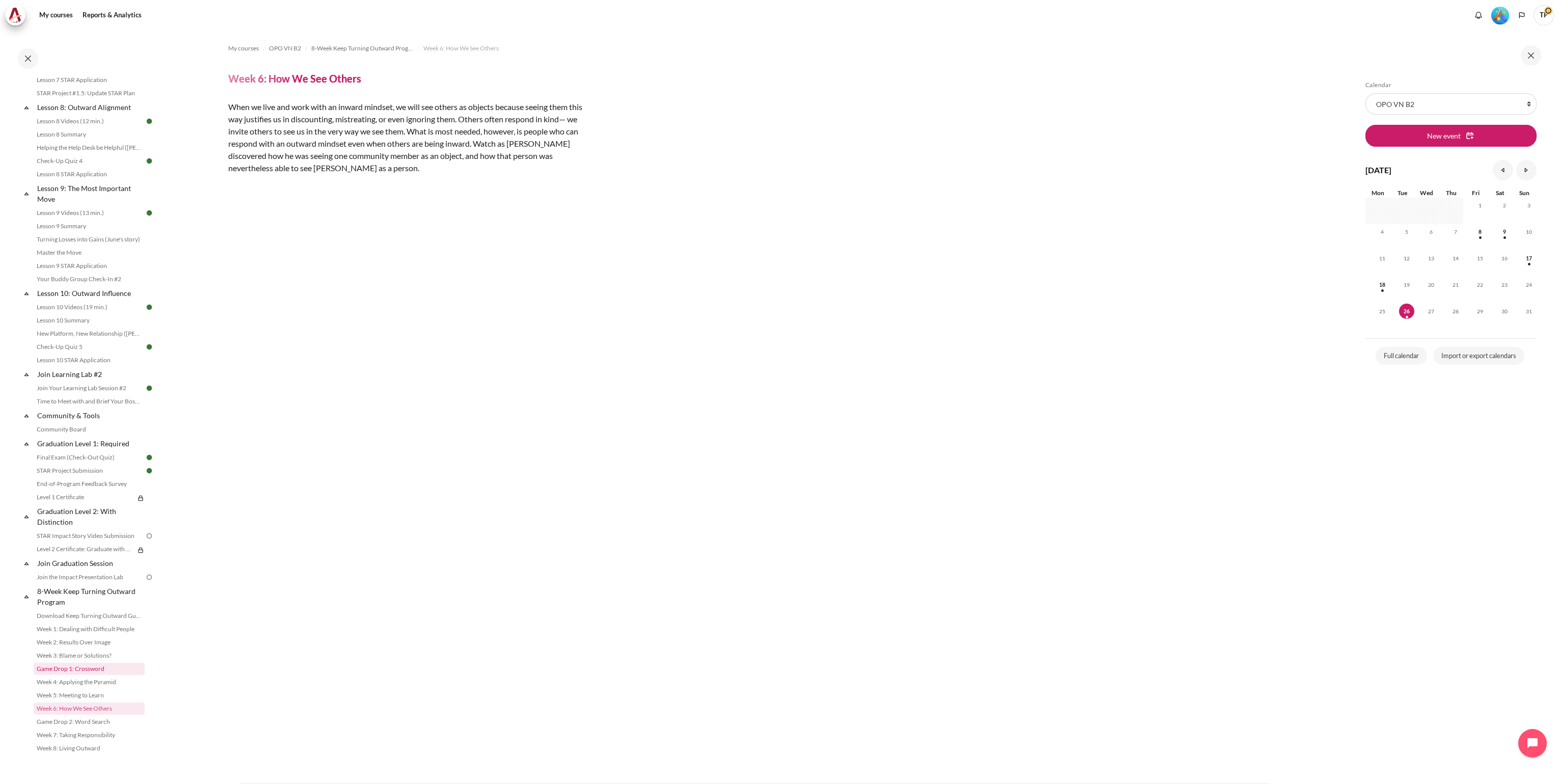
scroll to position [800, 0]
click at [84, 617] on link "Download Keep Turning Outward Guide" at bounding box center [88, 616] width 111 height 13
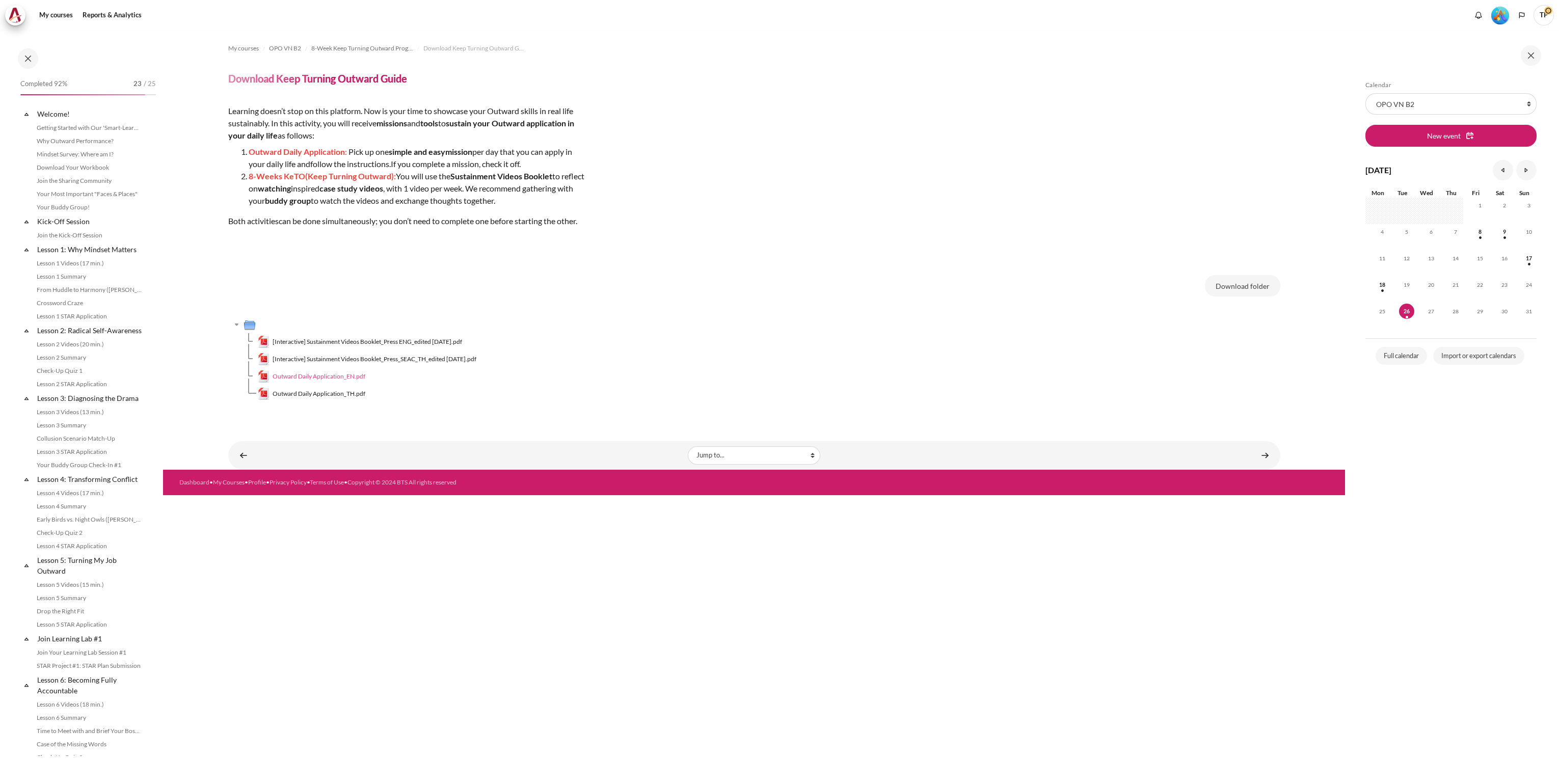
scroll to position [800, 0]
click at [304, 379] on span "Outward Daily Application_EN.pdf" at bounding box center [319, 376] width 93 height 9
click at [317, 343] on span "[Interactive] Sustainment Videos Booklet_Press ENG_edited July 2023.pdf" at bounding box center [367, 341] width 189 height 9
click at [71, 724] on link "Game Drop 2: Word Search" at bounding box center [88, 721] width 111 height 13
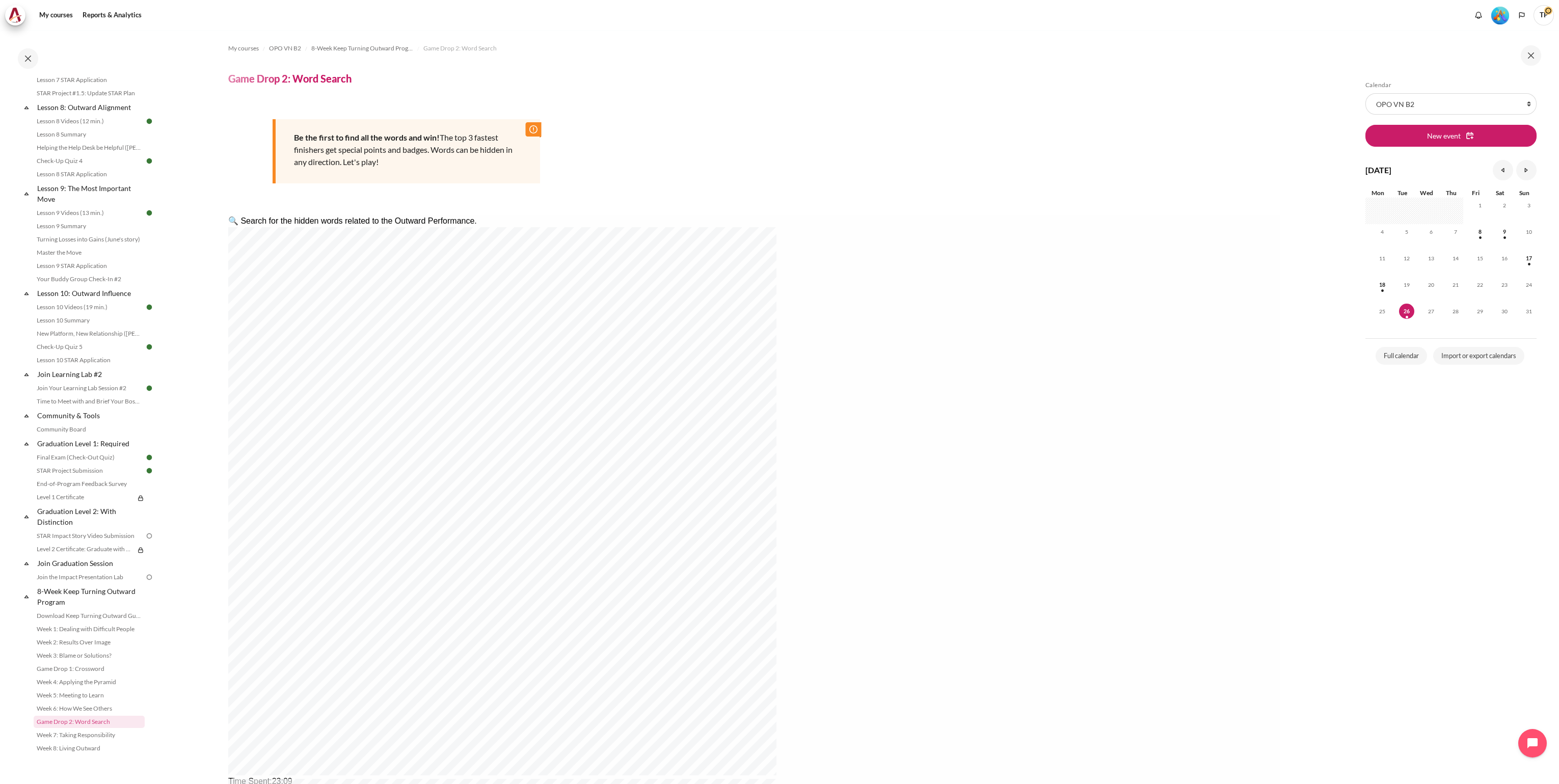
drag, startPoint x: 254, startPoint y: 45, endPoint x: 264, endPoint y: 44, distance: 10.0
click at [254, 45] on span "My courses" at bounding box center [244, 48] width 31 height 9
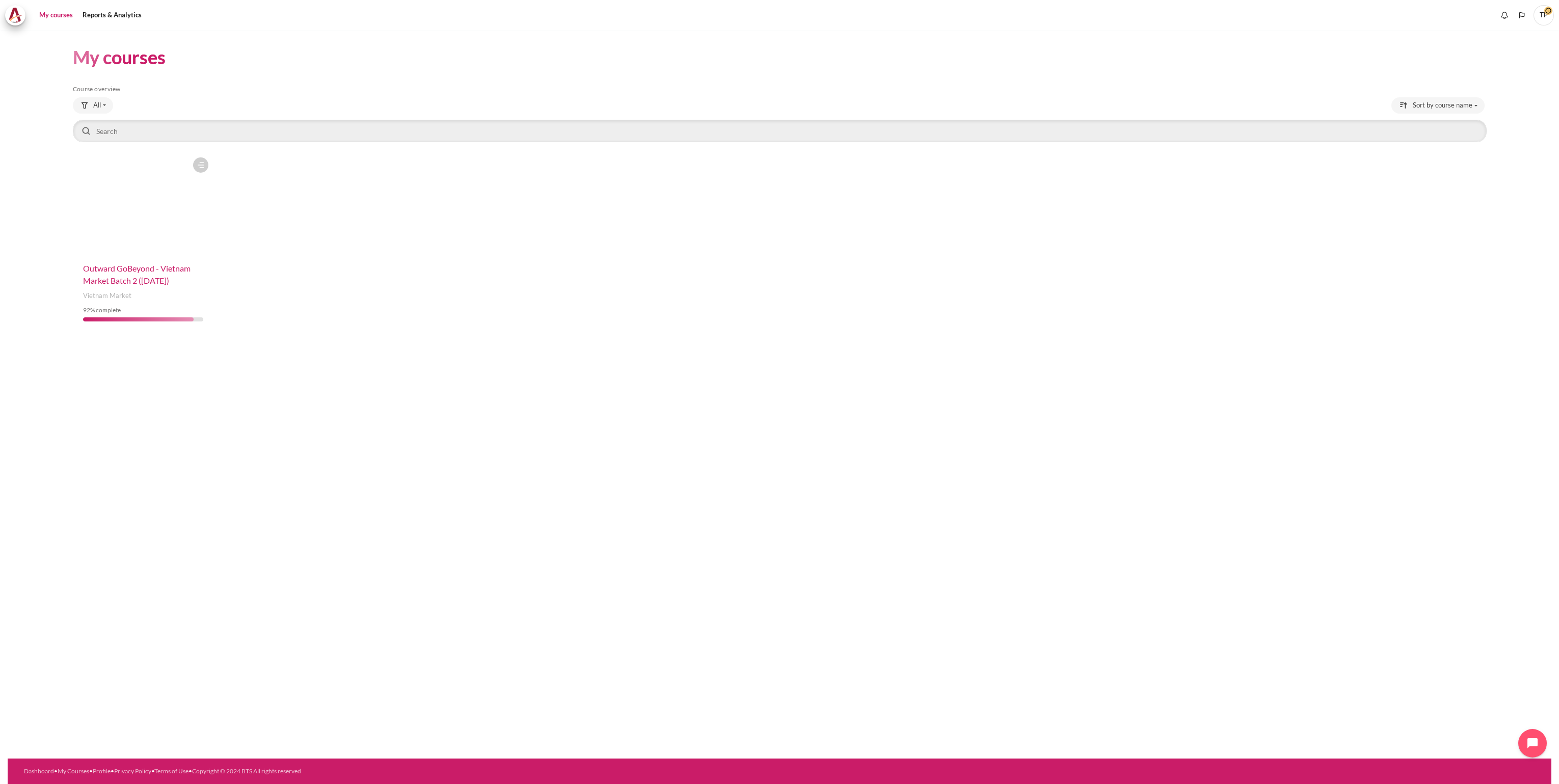
click at [129, 269] on span "Outward GoBeyond - Vietnam Market Batch 2 ([DATE])" at bounding box center [137, 274] width 108 height 22
